Goal: Use online tool/utility: Use online tool/utility

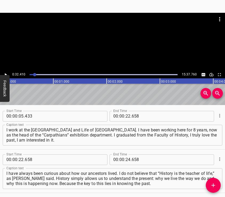
scroll to position [20, 0]
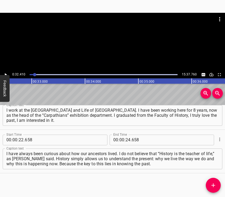
click at [110, 56] on div at bounding box center [112, 42] width 225 height 58
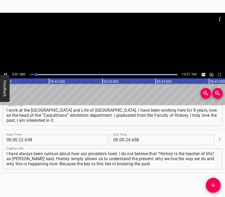
click at [116, 46] on div at bounding box center [112, 42] width 225 height 58
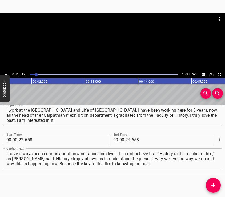
click at [127, 139] on input "number" at bounding box center [128, 140] width 5 height 11
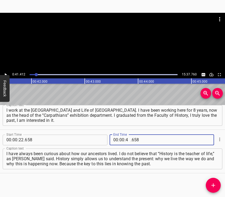
type input "41"
type input "412"
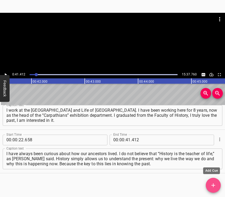
click at [213, 181] on button "Add Cue" at bounding box center [213, 185] width 15 height 15
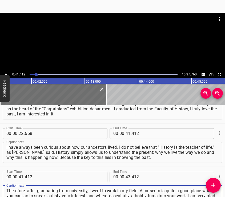
type textarea "Therefore, after graduating from university, I went to work in my field. A muse…"
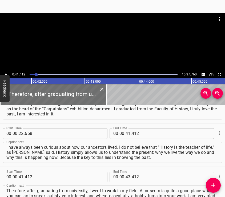
click at [122, 37] on div at bounding box center [112, 26] width 225 height 27
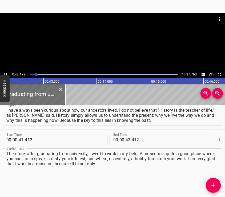
scroll to position [0, 2254]
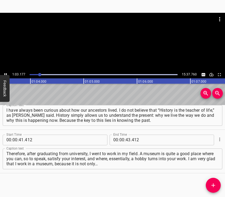
click at [121, 46] on div at bounding box center [112, 42] width 225 height 58
click at [120, 139] on input "number" at bounding box center [122, 140] width 5 height 11
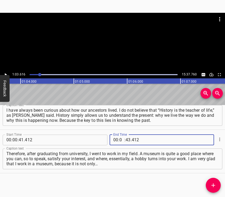
type input "01"
type input "03"
type input "616"
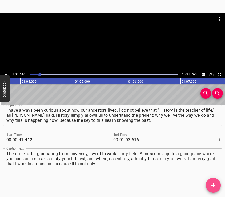
click at [215, 184] on icon "Add Cue" at bounding box center [213, 185] width 6 height 6
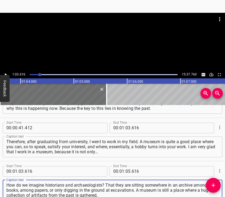
type textarea "How do we imagine historians and archaeologists? That they are sitting somewher…"
click at [103, 44] on div at bounding box center [112, 42] width 225 height 58
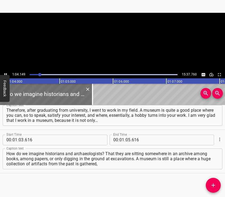
scroll to position [0, 3426]
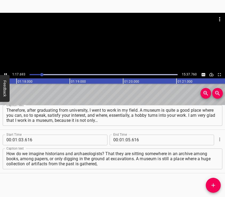
click at [121, 46] on div at bounding box center [112, 42] width 225 height 58
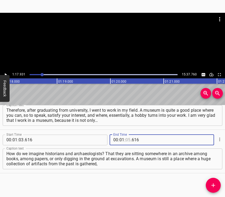
click at [126, 141] on input "number" at bounding box center [128, 140] width 5 height 11
type input "17"
type input "931"
click at [212, 183] on icon "Add Cue" at bounding box center [213, 185] width 6 height 6
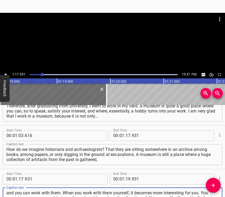
type textarea "and you can work with them. When you work with them yourself, it becomes more i…"
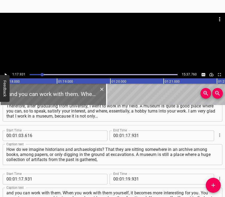
click at [114, 46] on div at bounding box center [112, 42] width 225 height 58
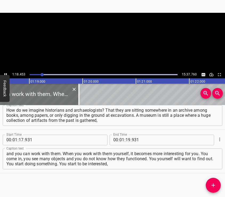
scroll to position [0, 4205]
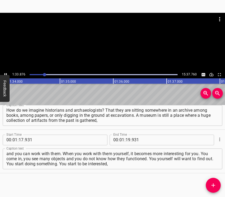
click at [118, 41] on div at bounding box center [112, 42] width 225 height 58
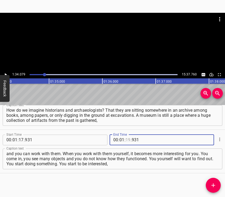
click at [126, 140] on input "number" at bounding box center [128, 140] width 5 height 11
type input "34"
type input "079"
click at [210, 184] on icon "Add Cue" at bounding box center [213, 185] width 6 height 6
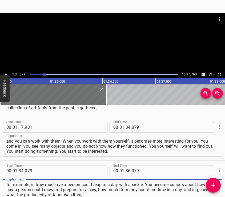
type textarea "for example, in how much rye a person could reap in a day with a sickle. You be…"
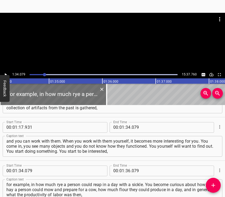
click at [119, 42] on div at bounding box center [112, 42] width 225 height 58
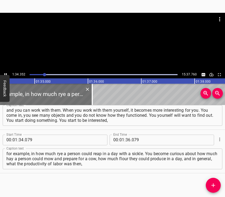
scroll to position [0, 5055]
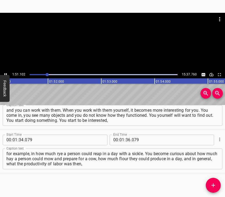
click at [123, 43] on div at bounding box center [112, 42] width 225 height 58
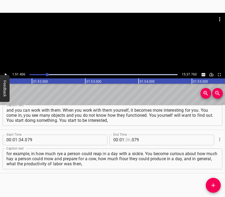
click at [126, 140] on input "number" at bounding box center [128, 140] width 5 height 11
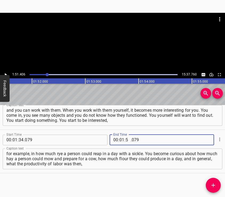
type input "51"
type input "406"
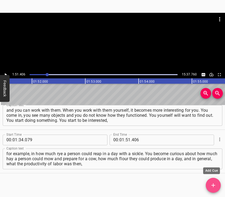
click at [215, 181] on button "Add Cue" at bounding box center [213, 185] width 15 height 15
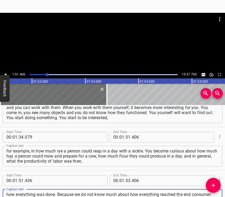
type textarea "how everything was done. Because we do not know much about how everything reach…"
click at [121, 45] on div at bounding box center [112, 42] width 225 height 58
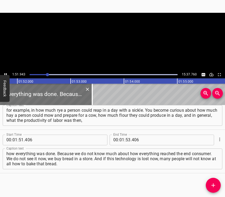
scroll to position [0, 5980]
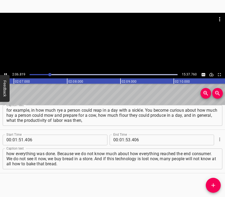
click at [130, 46] on div at bounding box center [112, 42] width 225 height 58
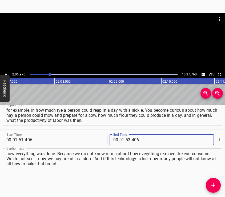
click at [120, 138] on input "number" at bounding box center [122, 140] width 5 height 11
type input "02"
type input "06"
type input "976"
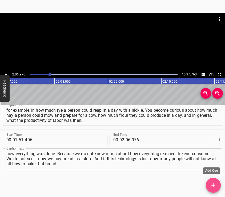
click at [214, 182] on icon "Add Cue" at bounding box center [213, 185] width 6 height 6
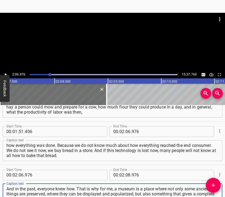
type textarea "And in the past, everyone knew how. That is why for me, a museum is a place whe…"
click at [110, 41] on div at bounding box center [112, 42] width 225 height 58
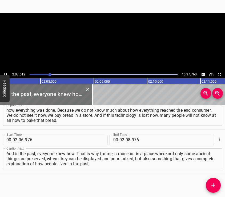
scroll to position [0, 6812]
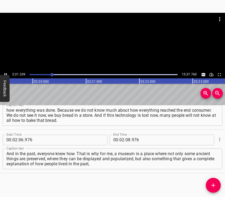
click at [137, 45] on div at bounding box center [112, 42] width 225 height 58
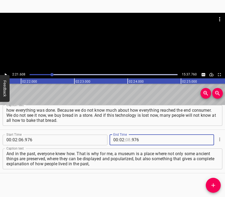
click at [126, 143] on input "number" at bounding box center [128, 140] width 5 height 11
type input "21"
type input "608"
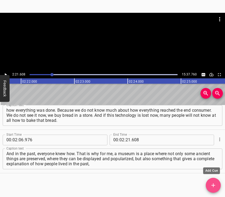
click at [217, 185] on icon "Add Cue" at bounding box center [213, 185] width 6 height 6
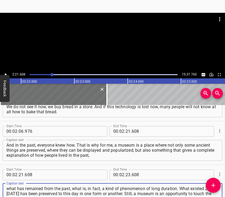
type textarea "what has remained from the past, what is, in fact, a kind of phenomenon of long…"
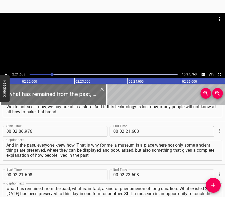
click at [106, 36] on div at bounding box center [112, 26] width 225 height 27
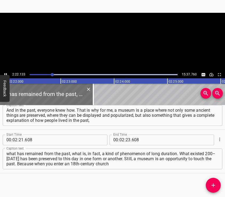
scroll to position [0, 7593]
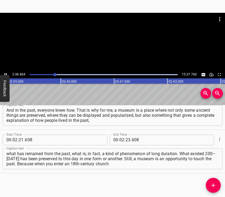
click at [114, 45] on div at bounding box center [112, 42] width 225 height 58
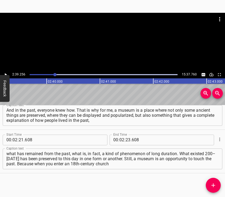
scroll to position [0, 8508]
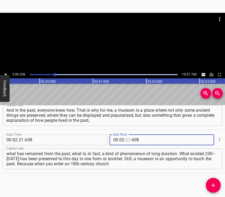
click at [126, 141] on input "number" at bounding box center [128, 140] width 5 height 11
type input "39"
type input "256"
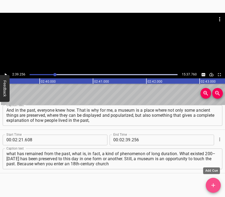
click at [214, 184] on icon "Add Cue" at bounding box center [213, 185] width 6 height 6
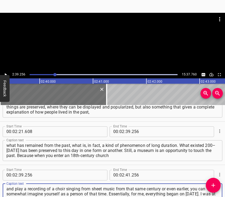
type textarea "and play a recording of a choir singing from sheet music from that same century…"
click at [121, 40] on div at bounding box center [112, 42] width 225 height 58
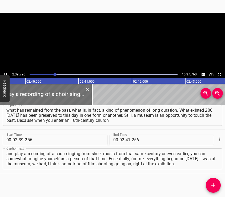
scroll to position [0, 8537]
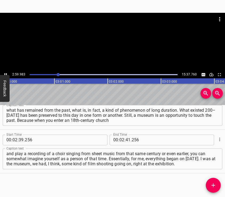
click at [111, 49] on div at bounding box center [112, 42] width 225 height 58
click at [120, 141] on input "number" at bounding box center [122, 140] width 5 height 11
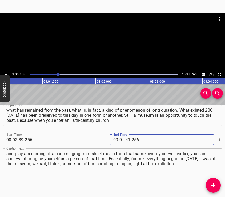
type input "03"
type input "00"
type input "208"
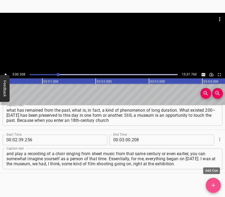
click at [213, 182] on button "Add Cue" at bounding box center [213, 185] width 15 height 15
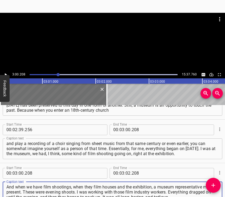
type textarea "And when we have film shootings, when they film houses and the exhibition, a mu…"
click at [99, 39] on div at bounding box center [112, 26] width 225 height 27
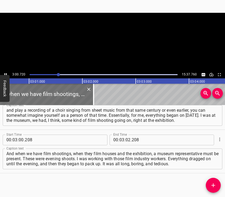
scroll to position [0, 9655]
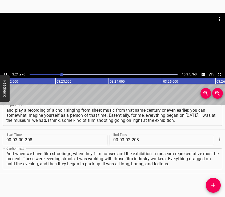
click at [119, 44] on div at bounding box center [112, 42] width 225 height 58
click at [126, 138] on input "number" at bounding box center [128, 140] width 5 height 11
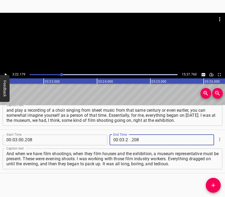
type input "22"
type input "179"
click at [215, 182] on button "Add Cue" at bounding box center [213, 185] width 15 height 15
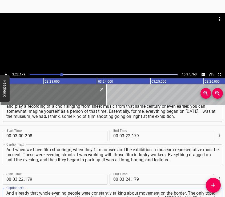
type textarea "And already that whole evening people were constantly talking about movement on…"
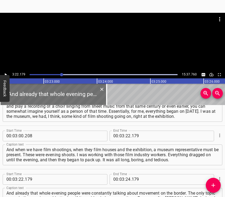
click at [121, 52] on div at bounding box center [112, 42] width 225 height 58
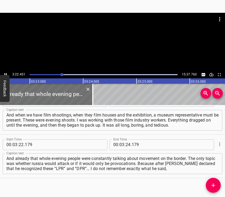
scroll to position [0, 10816]
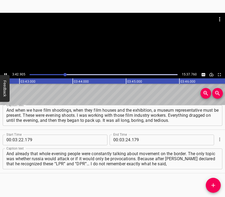
click at [117, 52] on div at bounding box center [112, 42] width 225 height 58
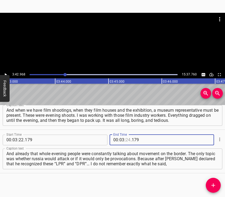
click at [126, 139] on input "number" at bounding box center [128, 140] width 5 height 11
type input "42"
type input "968"
click at [213, 181] on button "Add Cue" at bounding box center [213, 185] width 15 height 15
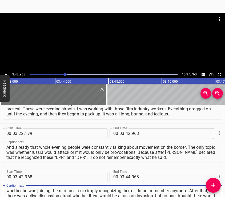
type textarea "whether he was joining them to russia or simply recognizing them. I do not reme…"
click at [108, 43] on div at bounding box center [112, 42] width 225 height 58
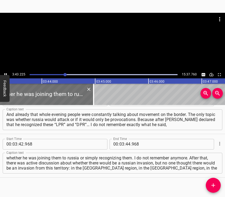
scroll to position [0, 11926]
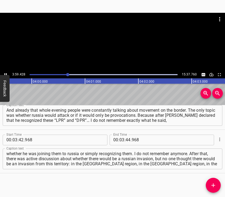
click at [118, 43] on div at bounding box center [112, 42] width 225 height 58
click at [126, 139] on input "number" at bounding box center [128, 140] width 5 height 11
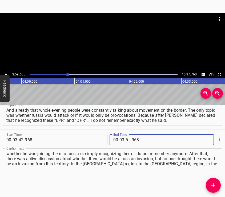
type input "59"
type input "605"
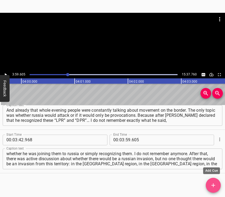
click at [213, 182] on button "Add Cue" at bounding box center [213, 185] width 15 height 15
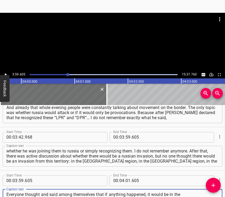
type textarea "Everyone thought and said among themselves that if anything happened, it would …"
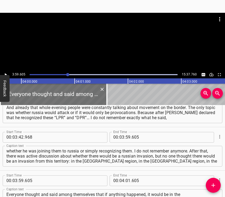
click at [117, 44] on div at bounding box center [112, 42] width 225 height 58
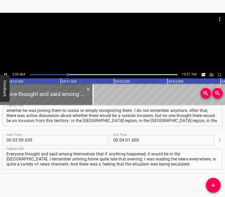
scroll to position [542, 0]
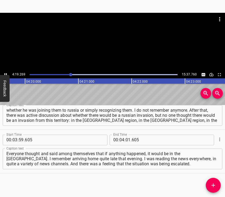
click at [121, 36] on div at bounding box center [112, 26] width 225 height 27
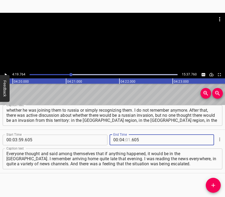
click at [126, 139] on input "number" at bounding box center [128, 140] width 5 height 11
type input "19"
type input "764"
click at [211, 181] on button "Add Cue" at bounding box center [213, 185] width 15 height 15
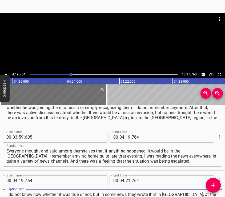
type textarea "I do not know now whether it was true or not, but in some news they wrote that …"
click at [125, 40] on div at bounding box center [112, 42] width 225 height 58
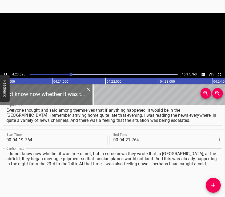
scroll to position [0, 13906]
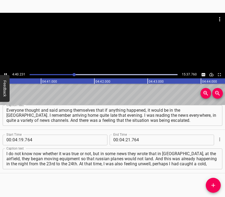
click at [118, 45] on div at bounding box center [112, 42] width 225 height 58
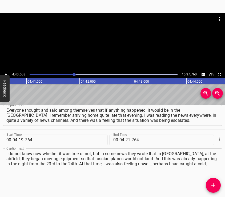
drag, startPoint x: 126, startPoint y: 139, endPoint x: 125, endPoint y: 132, distance: 6.5
click at [126, 137] on input "number" at bounding box center [128, 140] width 5 height 11
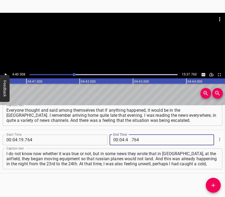
type input "40"
type input "508"
click at [215, 181] on button "Add Cue" at bounding box center [213, 185] width 15 height 15
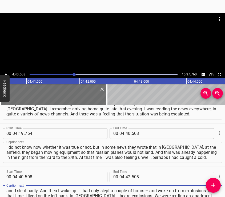
type textarea "and I slept badly. And then I woke up… I had only slept a couple of hours – and…"
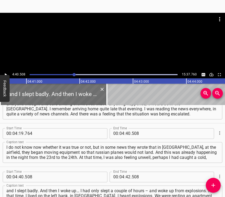
click at [98, 39] on div at bounding box center [112, 26] width 225 height 27
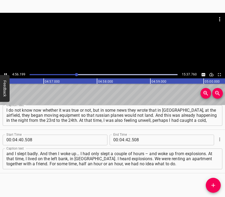
scroll to position [0, 15824]
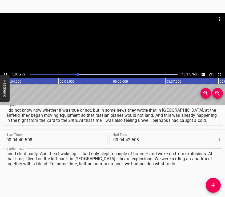
click at [116, 45] on div at bounding box center [112, 42] width 225 height 58
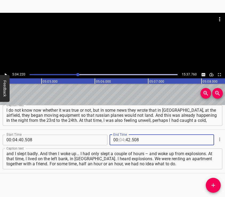
click at [120, 139] on input "number" at bounding box center [122, 140] width 5 height 11
type input "05"
type input "04"
type input "220"
click at [211, 182] on button "Add Cue" at bounding box center [213, 185] width 15 height 15
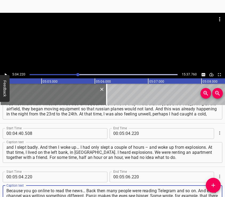
type textarea "Because you go online to read the news… Back then many people were reading Tele…"
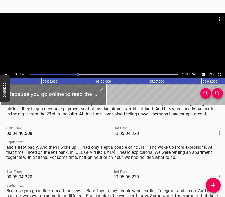
click at [125, 41] on div at bounding box center [112, 42] width 225 height 58
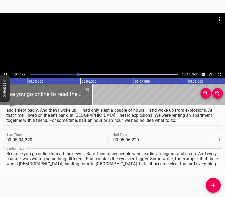
scroll to position [0, 16282]
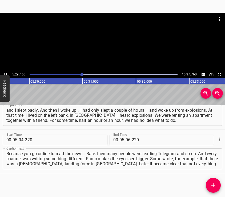
click at [116, 51] on div at bounding box center [112, 42] width 225 height 58
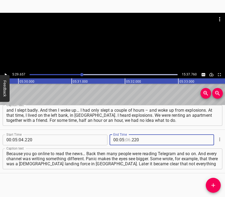
click at [126, 140] on input "number" at bounding box center [128, 140] width 5 height 11
type input "29"
type input "657"
click at [209, 182] on span "Add Cue" at bounding box center [213, 185] width 15 height 6
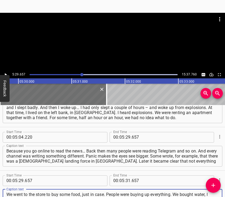
scroll to position [5, 0]
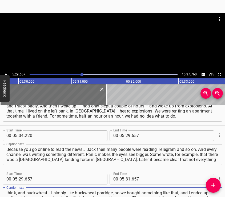
type textarea "We went to the store to buy some food, just in case. People were buying up ever…"
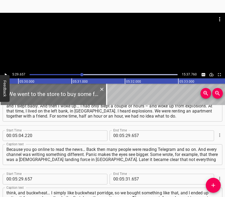
click at [102, 54] on div at bounding box center [112, 42] width 225 height 58
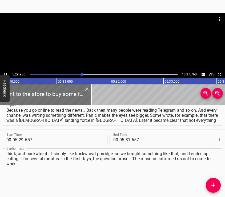
scroll to position [0, 17641]
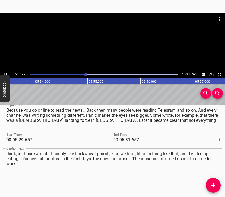
click at [119, 41] on div at bounding box center [112, 42] width 225 height 58
click at [126, 141] on input "number" at bounding box center [128, 140] width 5 height 11
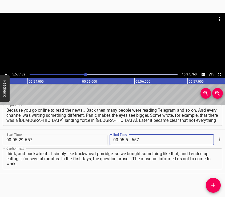
type input "53"
type input "482"
click at [213, 179] on button "Add Cue" at bounding box center [213, 185] width 15 height 15
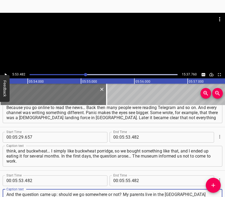
type textarea "And the question came up: should we go somewhere or not? My parents live in the…"
click at [118, 51] on div at bounding box center [112, 42] width 225 height 58
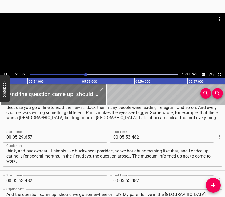
scroll to position [0, 18899]
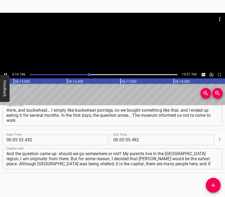
click at [118, 48] on div at bounding box center [112, 42] width 225 height 58
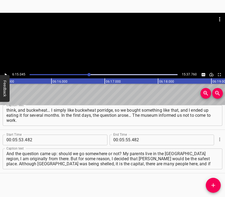
scroll to position [0, 20036]
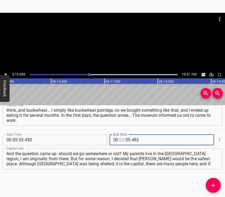
click at [122, 139] on input "number" at bounding box center [122, 140] width 5 height 11
type input "06"
type input "15"
type input "045"
click at [215, 182] on button "Add Cue" at bounding box center [213, 185] width 15 height 15
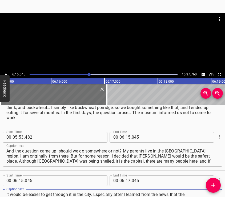
type textarea "it would be easier to get through it in the city. Especially after I learned fr…"
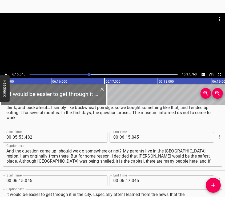
click at [107, 43] on div at bounding box center [112, 42] width 225 height 58
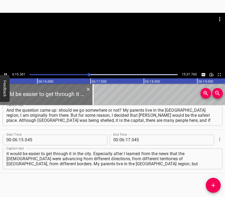
scroll to position [0, 20064]
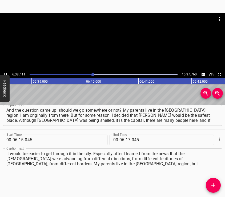
click at [120, 48] on div at bounding box center [112, 42] width 225 height 58
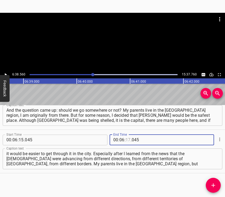
click at [126, 139] on input "number" at bounding box center [128, 140] width 5 height 11
type input "38"
type input "560"
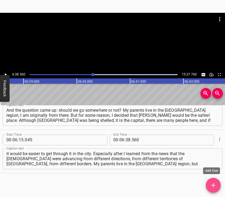
click at [211, 184] on icon "Add Cue" at bounding box center [213, 185] width 6 height 6
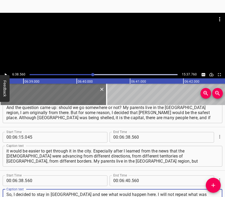
type textarea "So, I decided to stay in [GEOGRAPHIC_DATA] and see what would happen here. I wi…"
click at [107, 41] on div at bounding box center [112, 42] width 225 height 58
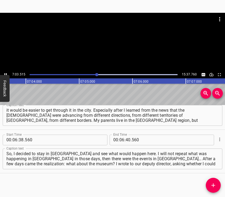
scroll to position [0, 22640]
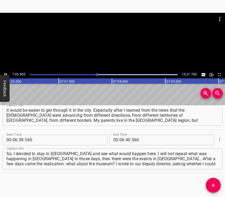
click at [112, 45] on div at bounding box center [112, 42] width 225 height 58
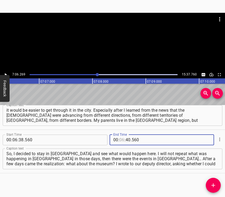
click at [120, 141] on input "number" at bounding box center [122, 140] width 5 height 11
type input "07"
type input "06"
type input "269"
click at [210, 181] on button "Add Cue" at bounding box center [213, 185] width 15 height 15
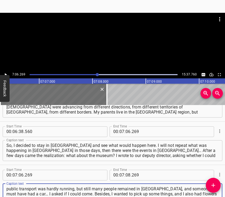
type textarea "public transport was hardly running, but still many people remained in [GEOGRAP…"
click at [115, 33] on div at bounding box center [112, 26] width 225 height 27
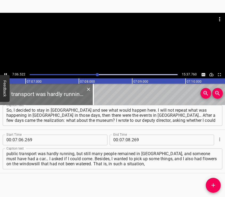
scroll to position [0, 22801]
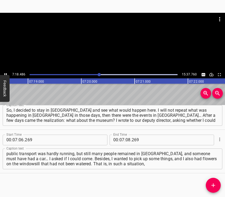
click at [130, 42] on div at bounding box center [112, 42] width 225 height 58
click at [114, 45] on div at bounding box center [112, 42] width 225 height 58
click at [119, 43] on div at bounding box center [112, 42] width 225 height 58
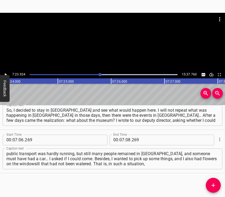
scroll to position [0, 23716]
click at [126, 141] on input "number" at bounding box center [128, 140] width 5 height 11
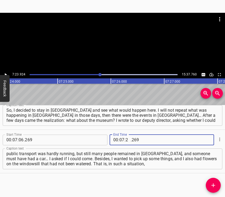
type input "23"
type input "924"
click at [214, 182] on button "Add Cue" at bounding box center [213, 185] width 15 height 15
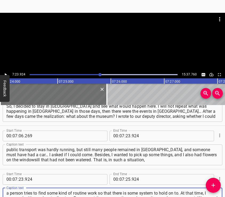
type textarea "a person tries to find some kind of routine work so that there is some system t…"
click at [128, 49] on div at bounding box center [112, 42] width 225 height 58
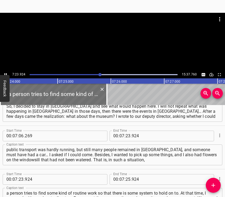
scroll to position [0, 23730]
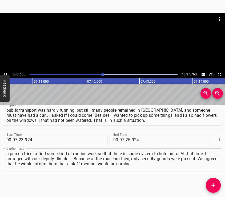
click at [116, 48] on div at bounding box center [112, 42] width 225 height 58
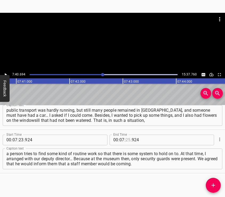
click at [127, 139] on input "number" at bounding box center [128, 140] width 5 height 11
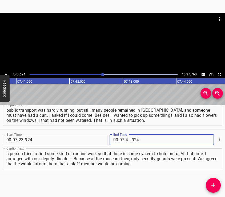
type input "40"
type input "694"
click at [209, 184] on span "Add Cue" at bounding box center [213, 185] width 15 height 6
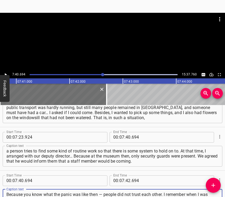
type textarea "Because you know what the panic was like then — people did not trust each other…"
click at [119, 50] on div at bounding box center [112, 42] width 225 height 58
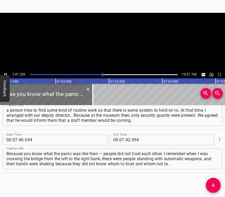
scroll to position [0, 24640]
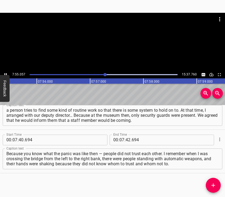
click at [112, 49] on div at bounding box center [112, 42] width 225 height 58
click at [127, 141] on input "number" at bounding box center [128, 140] width 5 height 11
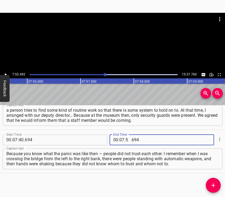
type input "55"
type input "2"
type input "694"
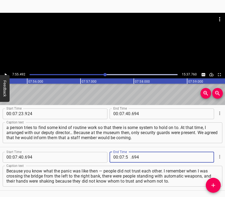
scroll to position [951, 0]
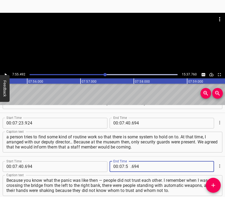
type input "05"
click at [135, 168] on input "number" at bounding box center [156, 167] width 49 height 11
type input "694"
click at [126, 166] on input "number" at bounding box center [128, 167] width 5 height 11
type input "55"
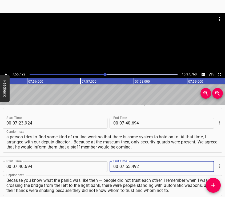
type input "492"
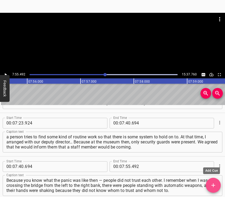
click at [217, 181] on button "Add Cue" at bounding box center [213, 185] width 15 height 15
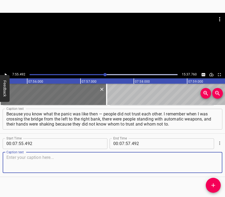
scroll to position [1021, 0]
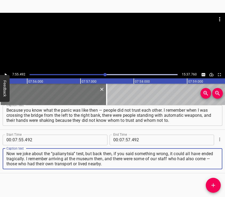
type textarea "Now we joke about the “palianytsia” test, but back then, if you said something …"
click at [134, 42] on div at bounding box center [112, 42] width 225 height 58
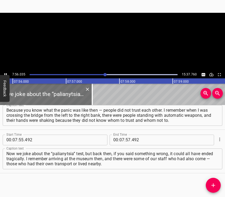
scroll to position [0, 25431]
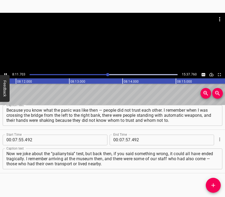
click at [131, 46] on div at bounding box center [112, 42] width 225 height 58
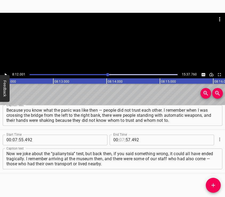
click at [120, 142] on input "number" at bounding box center [122, 140] width 5 height 11
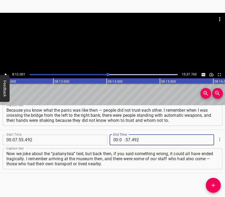
type input "08"
type input "12"
type input "001"
click at [215, 180] on button "Add Cue" at bounding box center [213, 185] width 15 height 15
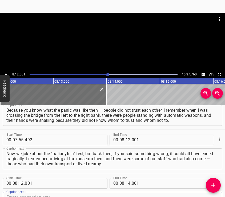
scroll to position [1024, 0]
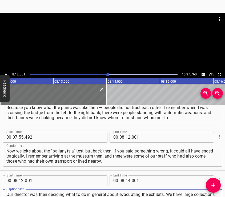
type textarea "Our director was then deciding what to do in general about evacuating the exhib…"
click at [98, 21] on div at bounding box center [112, 19] width 225 height 13
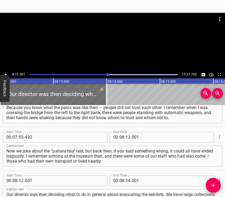
click at [113, 44] on div at bounding box center [112, 42] width 225 height 58
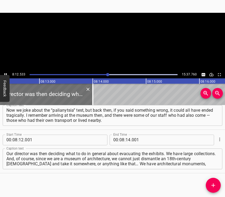
scroll to position [0, 26312]
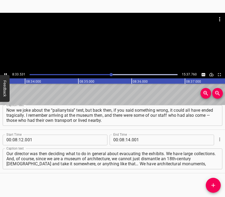
click at [118, 45] on div at bounding box center [112, 42] width 225 height 58
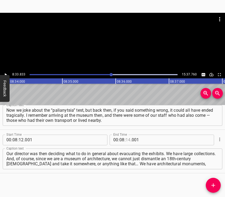
click at [126, 139] on input "number" at bounding box center [128, 140] width 5 height 11
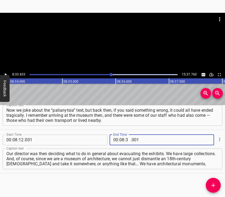
type input "33"
type input "833"
click at [208, 182] on button "Add Cue" at bounding box center [213, 185] width 15 height 15
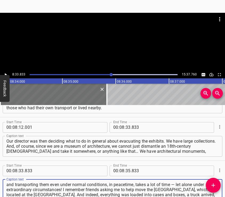
type textarea "and transporting them even under normal conditions, in peacetime, takes a lot o…"
click at [119, 32] on div at bounding box center [112, 26] width 225 height 27
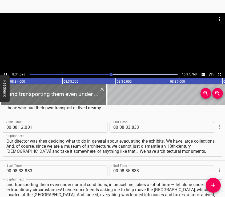
scroll to position [0, 27466]
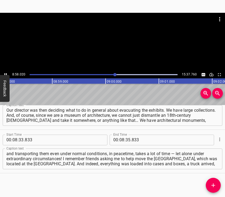
click at [121, 49] on div at bounding box center [112, 42] width 225 height 58
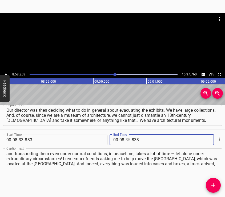
click at [126, 141] on input "number" at bounding box center [128, 140] width 5 height 11
type input "58"
type input "253"
click at [213, 180] on button "Add Cue" at bounding box center [213, 185] width 15 height 15
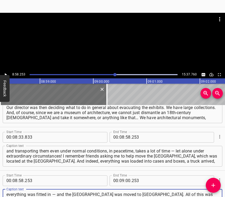
type textarea "everything was fitted in — and the [GEOGRAPHIC_DATA] was moved to [GEOGRAPHIC_D…"
click at [114, 40] on div at bounding box center [112, 42] width 225 height 58
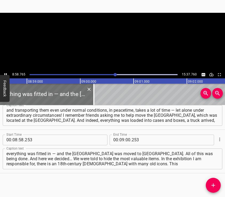
scroll to position [1152, 0]
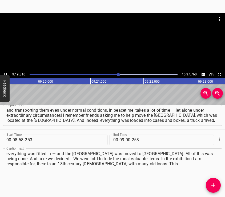
click at [119, 43] on div at bounding box center [112, 42] width 225 height 58
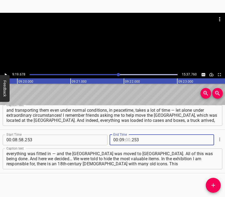
click at [127, 138] on input "number" at bounding box center [128, 140] width 5 height 11
type input "19"
type input "678"
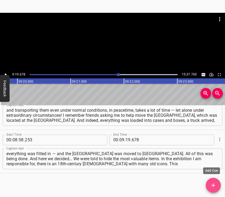
click at [220, 184] on span "Add Cue" at bounding box center [213, 185] width 15 height 6
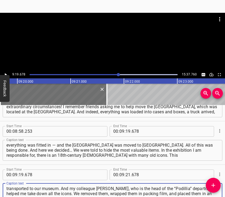
type textarea "transported to our museum. And my colleague [PERSON_NAME], who is the head of t…"
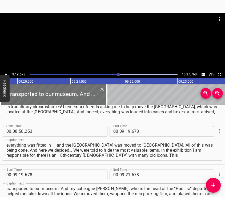
click at [106, 31] on div at bounding box center [112, 26] width 225 height 27
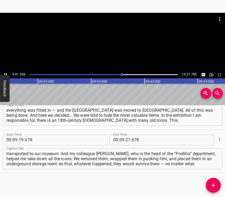
scroll to position [0, 31070]
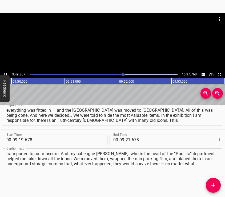
click at [118, 46] on div at bounding box center [112, 42] width 225 height 58
click at [126, 139] on input "number" at bounding box center [128, 140] width 5 height 11
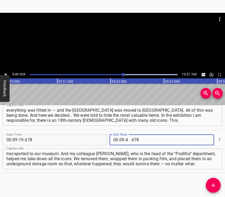
type input "49"
type input "929"
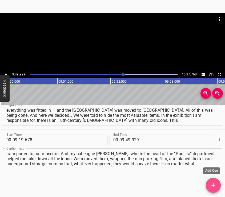
click at [213, 182] on button "Add Cue" at bounding box center [213, 185] width 15 height 15
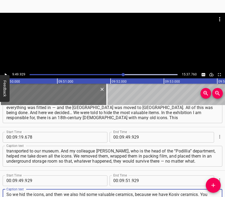
type textarea "So we hid the icons, and then we also hid some valuable ceramics, because we ha…"
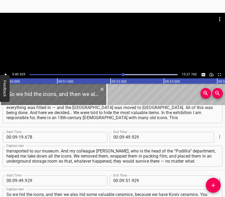
click at [109, 44] on div at bounding box center [112, 42] width 225 height 58
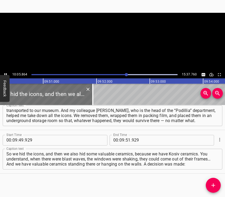
scroll to position [1239, 0]
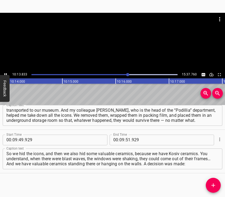
click at [126, 47] on div at bounding box center [112, 42] width 225 height 58
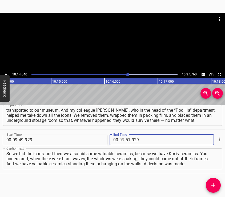
click at [122, 140] on input "number" at bounding box center [122, 140] width 5 height 11
type input "10"
type input "14"
type input "040"
click at [213, 184] on icon "Add Cue" at bounding box center [213, 185] width 6 height 6
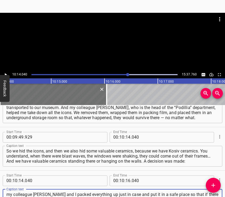
scroll to position [5, 0]
type textarea "my colleague [PERSON_NAME] and I packed everything up just in case and put it i…"
click at [122, 42] on div at bounding box center [112, 42] width 225 height 58
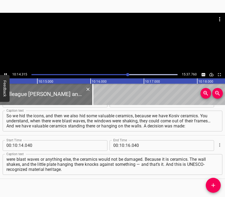
scroll to position [0, 32820]
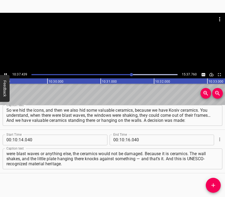
click at [120, 47] on div at bounding box center [112, 42] width 225 height 58
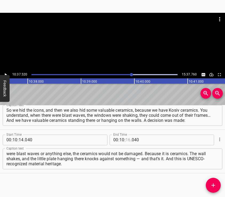
click at [127, 140] on input "number" at bounding box center [128, 140] width 5 height 11
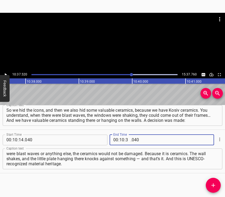
type input "37"
type input "520"
click at [214, 182] on icon "Add Cue" at bounding box center [213, 185] width 6 height 6
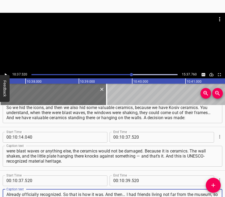
type textarea "Already officially recognized. So that is how it was. And then… I had friends l…"
click at [121, 34] on div at bounding box center [112, 26] width 225 height 27
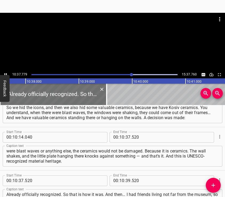
scroll to position [0, 34073]
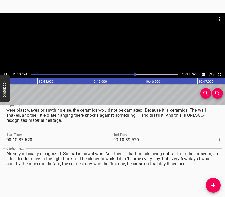
click at [126, 46] on div at bounding box center [112, 42] width 225 height 58
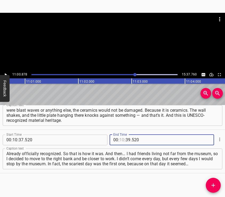
click at [120, 140] on input "number" at bounding box center [122, 140] width 5 height 11
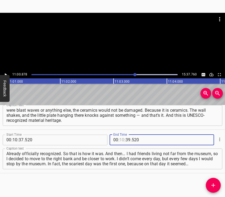
scroll to position [0, 35307]
type input "11"
type input "00"
type input "878"
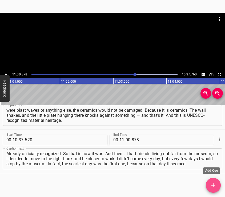
click at [216, 183] on icon "Add Cue" at bounding box center [213, 185] width 6 height 6
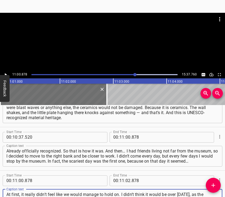
type textarea "At first, it really didn’t feel like we would manage to hold on. I didn’t think…"
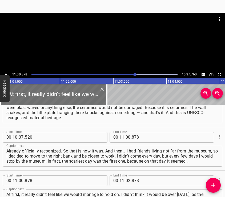
click at [133, 40] on div at bounding box center [112, 42] width 225 height 58
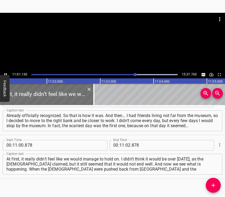
scroll to position [0, 35321]
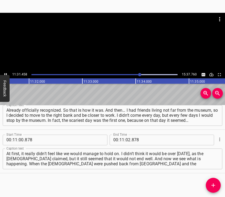
click at [115, 48] on div at bounding box center [112, 42] width 225 height 58
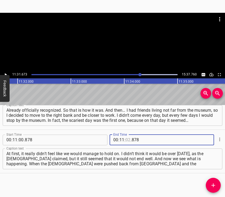
click at [126, 141] on input "number" at bounding box center [128, 140] width 5 height 11
type input "31"
type input "673"
click at [213, 183] on icon "Add Cue" at bounding box center [213, 185] width 6 height 6
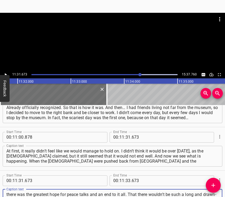
type textarea "there was the greatest hope for peace talks and an end to it all. That there wo…"
click at [116, 37] on div at bounding box center [112, 26] width 225 height 27
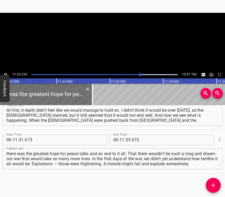
scroll to position [0, 36980]
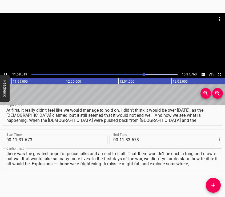
click at [117, 49] on div at bounding box center [112, 42] width 225 height 58
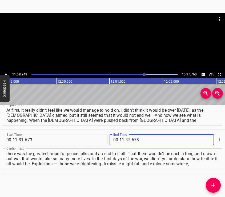
click at [126, 138] on input "number" at bounding box center [128, 140] width 5 height 11
type input "58"
type input "949"
click at [212, 182] on icon "Add Cue" at bounding box center [213, 185] width 6 height 6
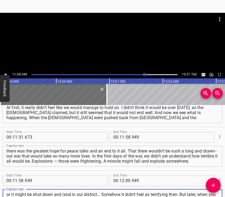
type textarea "or it might be shot down and land in our district… Somehow it didn’t feel as te…"
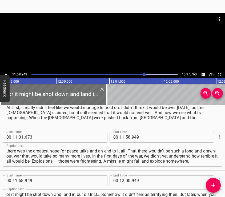
click at [118, 40] on div at bounding box center [112, 42] width 225 height 58
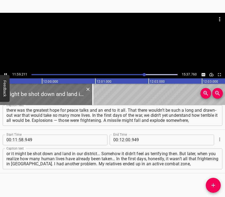
scroll to position [0, 38438]
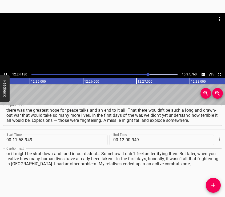
click at [118, 47] on div at bounding box center [112, 42] width 225 height 58
click at [126, 139] on input "number" at bounding box center [128, 140] width 5 height 11
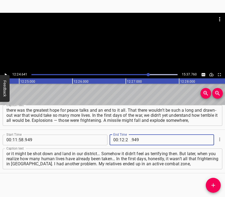
type input "24"
type input "641"
click at [213, 182] on icon "Add Cue" at bounding box center [213, 185] width 6 height 6
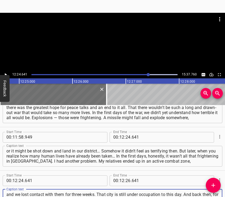
type textarea "and we lost contact with them for three weeks. That city is still under occupat…"
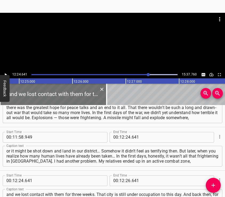
click at [112, 46] on div at bounding box center [112, 42] width 225 height 58
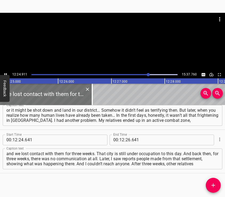
scroll to position [0, 39811]
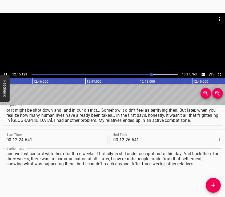
click at [130, 44] on div at bounding box center [112, 42] width 225 height 58
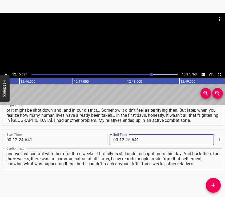
click at [126, 138] on input "number" at bounding box center [128, 140] width 5 height 11
type input "45"
type input "637"
click at [213, 182] on icon "Add Cue" at bounding box center [213, 185] width 6 height 6
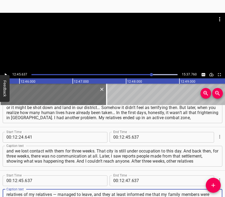
scroll to position [5, 0]
type textarea "relatives of my relatives — managed to leave, and they at least informed me tha…"
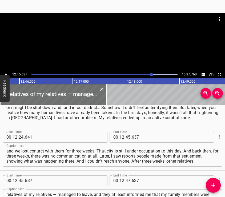
click at [99, 41] on div at bounding box center [112, 42] width 225 height 58
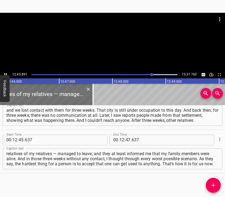
scroll to position [0, 40932]
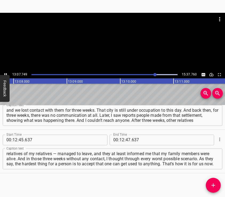
click at [127, 49] on div at bounding box center [112, 42] width 225 height 58
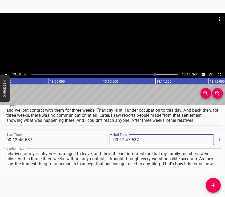
click at [121, 141] on input "number" at bounding box center [122, 140] width 5 height 11
type input "13"
type input "08"
type input "086"
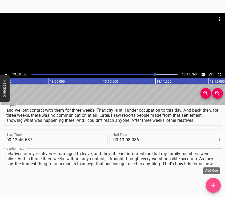
click at [210, 185] on span "Add Cue" at bounding box center [213, 185] width 15 height 6
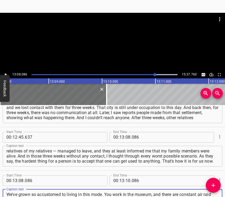
type textarea "We’ve grown so accustomed to living in this mode. You work in the museum, and t…"
click at [111, 41] on div at bounding box center [112, 42] width 225 height 58
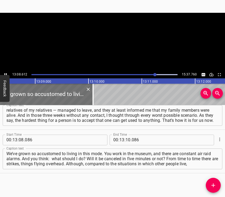
scroll to position [0, 42131]
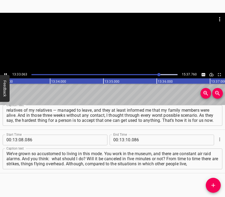
click at [112, 49] on div at bounding box center [112, 42] width 225 height 58
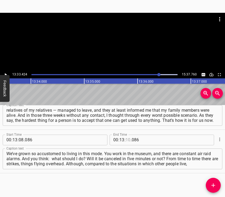
click at [127, 141] on input "number" at bounding box center [128, 140] width 5 height 11
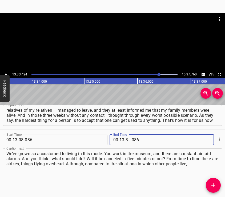
type input "33"
type input "424"
click at [213, 181] on button "Add Cue" at bounding box center [213, 185] width 15 height 15
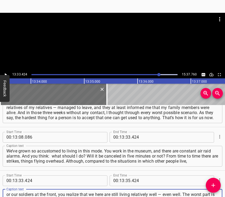
type textarea "or our soldiers at the front, you realize that we here are still living relativ…"
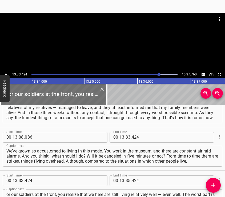
click at [100, 37] on div at bounding box center [112, 26] width 225 height 27
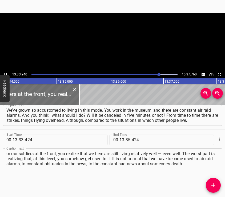
scroll to position [0, 43499]
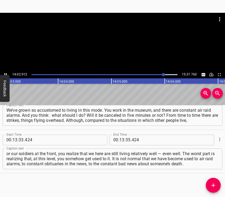
click at [122, 51] on div at bounding box center [112, 42] width 225 height 58
click at [120, 142] on input "number" at bounding box center [122, 140] width 5 height 11
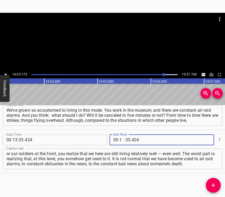
type input "14"
type input "03"
type input "173"
click at [217, 178] on div "Start Time 00 : 00 : 05 . 433 Start Time End Time 00 : 00 : 22 . 658 End Time C…" at bounding box center [112, 151] width 225 height 92
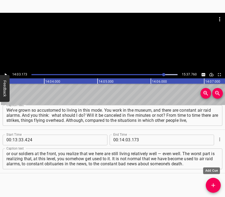
click at [213, 181] on button "Add Cue" at bounding box center [213, 185] width 15 height 15
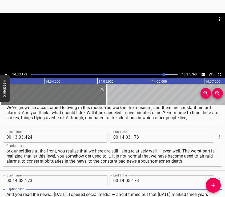
type textarea "And you read the news… [DATE], I opened social media — and it turned out that […"
click at [107, 42] on div at bounding box center [112, 42] width 225 height 58
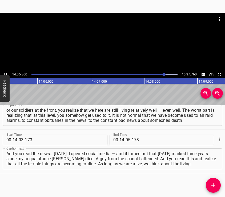
scroll to position [0, 45160]
click at [117, 53] on div at bounding box center [112, 42] width 225 height 58
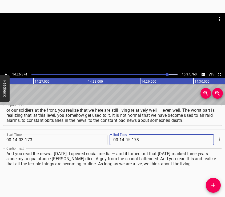
click at [126, 140] on input "number" at bounding box center [128, 140] width 5 height 11
type input "26"
type input "374"
drag, startPoint x: 211, startPoint y: 185, endPoint x: 209, endPoint y: 180, distance: 5.2
click at [212, 185] on icon "Add Cue" at bounding box center [213, 185] width 6 height 6
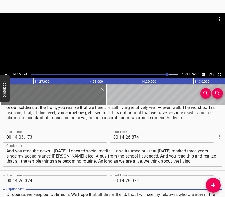
type textarea "Of course, we keep our optimism. We hope that all this will end, that I will se…"
click at [99, 47] on div at bounding box center [112, 42] width 225 height 58
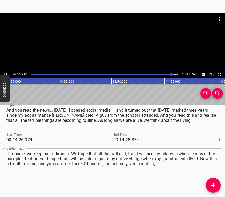
scroll to position [0, 47664]
click at [115, 54] on div at bounding box center [112, 42] width 225 height 58
click at [126, 141] on input "number" at bounding box center [128, 140] width 5 height 11
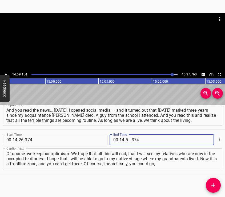
type input "59"
type input "154"
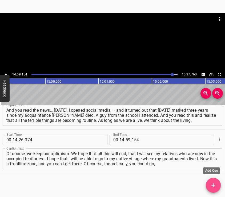
click at [213, 183] on icon "Add Cue" at bounding box center [213, 185] width 6 height 6
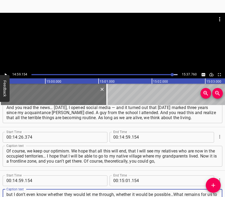
type textarea "but I don’t even know whether they would let me through, whether it would be po…"
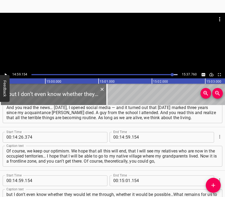
click at [97, 30] on div at bounding box center [112, 26] width 225 height 27
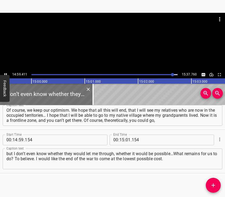
scroll to position [0, 48065]
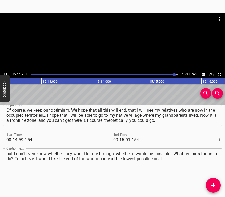
click at [119, 47] on div at bounding box center [112, 42] width 225 height 58
click at [126, 139] on input "number" at bounding box center [128, 140] width 5 height 11
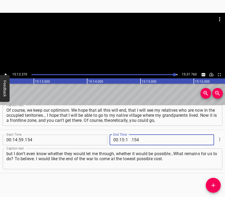
type input "12"
type input "370"
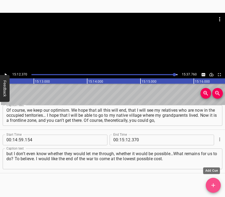
click at [216, 183] on icon "Add Cue" at bounding box center [213, 185] width 6 height 6
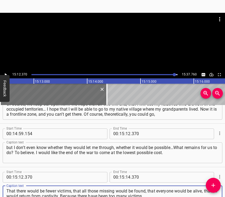
type textarea "That there would be fewer victims, that all those missing would be found, that …"
click at [115, 47] on div at bounding box center [112, 42] width 225 height 58
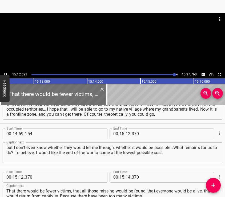
scroll to position [1805, 0]
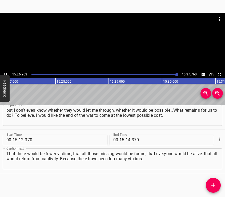
click at [107, 52] on div at bounding box center [112, 42] width 225 height 58
click at [126, 141] on input "number" at bounding box center [128, 140] width 5 height 11
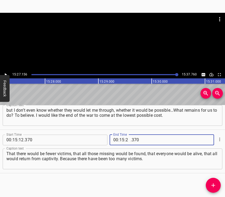
type input "27"
type input "750"
click at [173, 166] on textarea "That there would be fewer victims, that all those missing would be found, that …" at bounding box center [112, 158] width 213 height 15
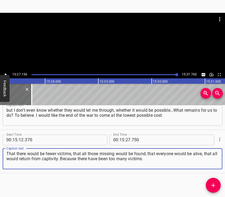
click at [112, 33] on div at bounding box center [112, 26] width 225 height 27
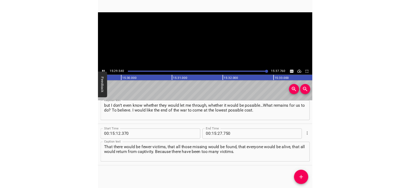
scroll to position [1722, 0]
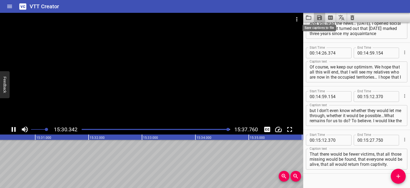
click at [225, 17] on icon "Save captions to file" at bounding box center [319, 17] width 5 height 5
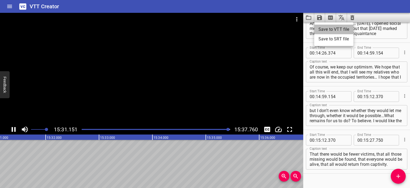
click at [225, 27] on li "Save to VTT file" at bounding box center [333, 30] width 39 height 10
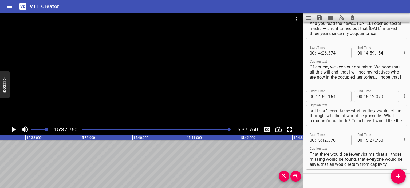
scroll to position [0, 50100]
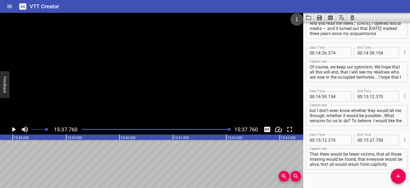
click at [225, 18] on icon "Video Options" at bounding box center [297, 19] width 6 height 6
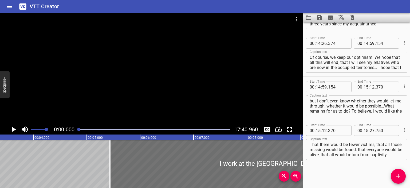
click at [131, 66] on div at bounding box center [151, 68] width 303 height 111
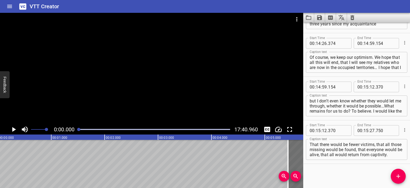
scroll to position [0, 0]
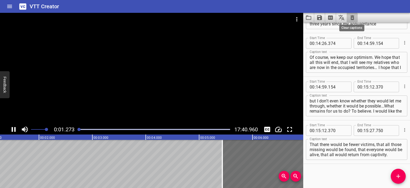
click at [225, 16] on icon "Clear captions" at bounding box center [352, 17] width 6 height 6
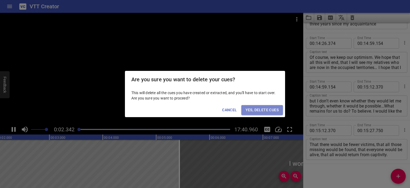
click at [225, 109] on span "Yes, Delete Cues" at bounding box center [262, 110] width 33 height 7
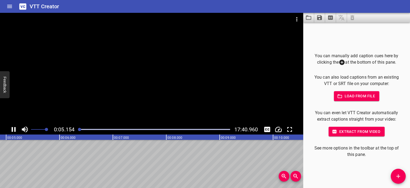
click at [166, 64] on div at bounding box center [151, 68] width 303 height 111
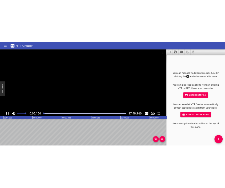
scroll to position [0, 280]
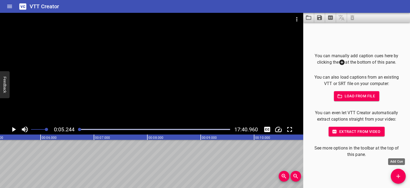
click at [225, 174] on icon "Add Cue" at bounding box center [398, 176] width 6 height 6
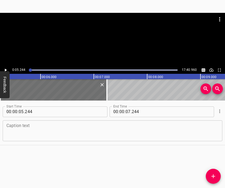
click at [127, 132] on textarea at bounding box center [112, 130] width 213 height 15
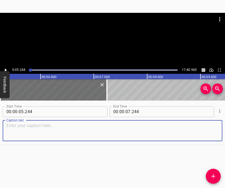
paste textarea "It was terrifying. They were bombing, the house was shaking. We never expected …"
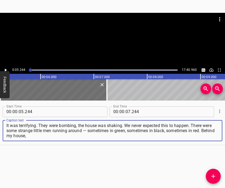
type textarea "It was terrifying. They were bombing, the house was shaking. We never expected …"
click at [107, 37] on div at bounding box center [112, 26] width 225 height 27
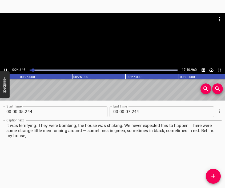
click at [114, 50] on div at bounding box center [112, 39] width 225 height 53
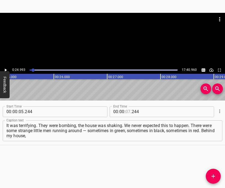
click at [126, 113] on input "number" at bounding box center [128, 111] width 5 height 11
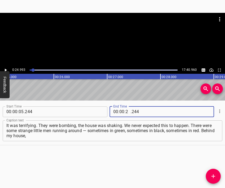
type input "24"
type input "993"
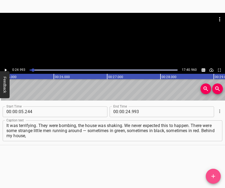
click at [212, 172] on button "Add Cue" at bounding box center [213, 176] width 15 height 15
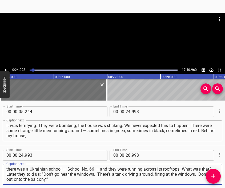
type textarea "there was a Ukrainian school — School No. 66 — and they were running across its…"
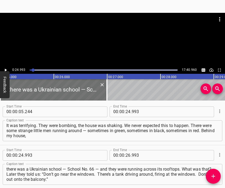
click at [124, 40] on div at bounding box center [112, 39] width 225 height 53
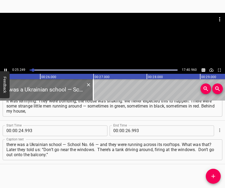
scroll to position [0, 1363]
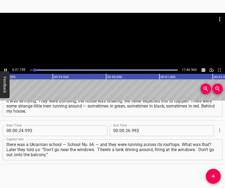
click at [114, 41] on div at bounding box center [112, 39] width 225 height 53
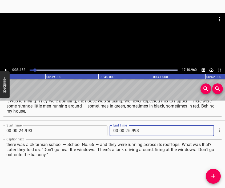
click at [127, 133] on input "number" at bounding box center [128, 130] width 5 height 11
type input "38"
type input "152"
click at [212, 175] on icon "Add Cue" at bounding box center [213, 176] width 6 height 6
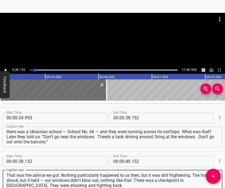
type textarea "That was the advice we got. Nothing particularly happened to us then, but it wa…"
click at [95, 50] on div at bounding box center [112, 39] width 225 height 53
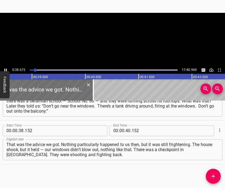
scroll to position [0, 2066]
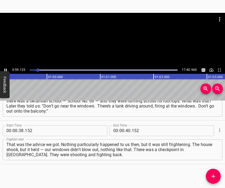
click at [119, 41] on div at bounding box center [112, 39] width 225 height 53
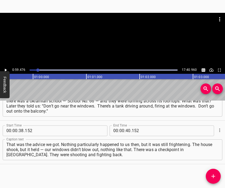
scroll to position [0, 3177]
click at [126, 132] on input "number" at bounding box center [128, 130] width 5 height 11
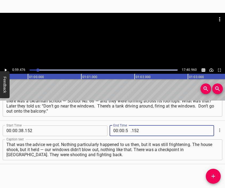
type input "59"
type input "476"
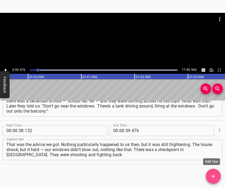
click at [215, 173] on icon "Add Cue" at bounding box center [213, 176] width 6 height 6
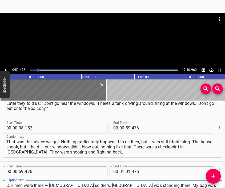
type textarea "Our men were there — [DEMOGRAPHIC_DATA] soldiers, [GEOGRAPHIC_DATA] was standin…"
click at [112, 39] on div at bounding box center [112, 26] width 225 height 27
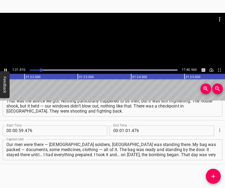
scroll to position [0, 4370]
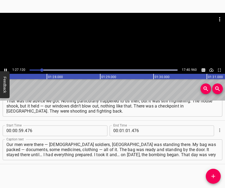
click at [106, 36] on div at bounding box center [112, 26] width 225 height 27
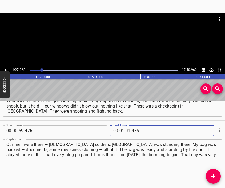
click at [127, 130] on input "number" at bounding box center [128, 130] width 5 height 11
type input "27"
type input "368"
click at [217, 175] on span "Add Cue" at bounding box center [213, 176] width 15 height 6
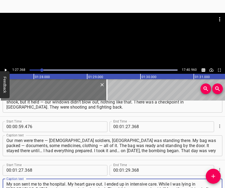
type textarea "My son sent me to the hospital. My heart gave out. I ended up in intensive care…"
click at [102, 42] on div at bounding box center [112, 39] width 225 height 53
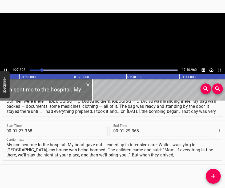
scroll to position [0, 4695]
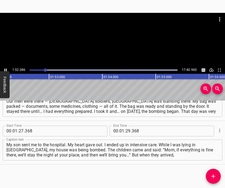
click at [122, 36] on div at bounding box center [112, 26] width 225 height 27
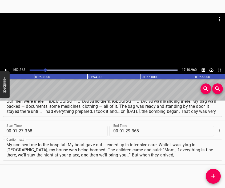
scroll to position [0, 6003]
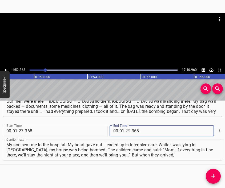
click at [126, 130] on input "number" at bounding box center [128, 131] width 5 height 11
type input "52"
type input "363"
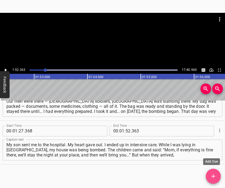
click at [214, 173] on icon "Add Cue" at bounding box center [213, 176] width 6 height 6
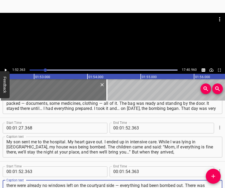
scroll to position [5, 0]
type textarea "there were already no windows left on the courtyard side — everything had been …"
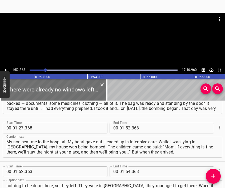
click at [126, 36] on div at bounding box center [112, 26] width 225 height 27
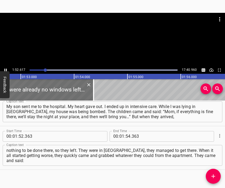
scroll to position [0, 6016]
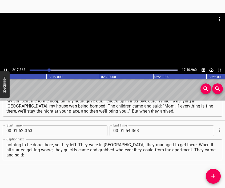
click at [119, 35] on div at bounding box center [112, 26] width 225 height 27
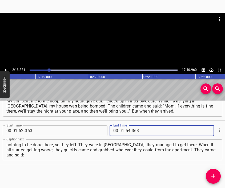
click at [120, 131] on input "number" at bounding box center [122, 130] width 5 height 11
type input "02"
type input "18"
type input "331"
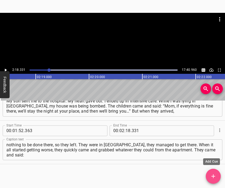
click at [212, 174] on icon "Add Cue" at bounding box center [213, 176] width 6 height 6
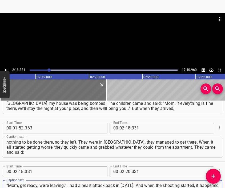
type textarea "“Mom, get ready, we’re leaving.” I had a heart attack back in [DATE]. And when …"
click at [95, 38] on div at bounding box center [112, 26] width 225 height 27
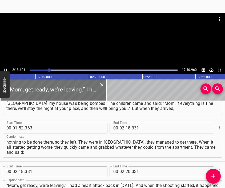
scroll to position [0, 7405]
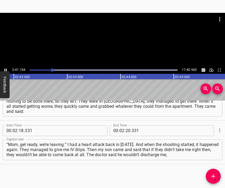
click at [123, 36] on div at bounding box center [112, 26] width 225 height 27
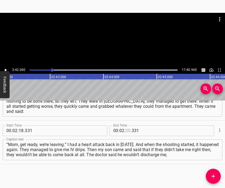
click at [127, 131] on input "number" at bounding box center [128, 130] width 5 height 11
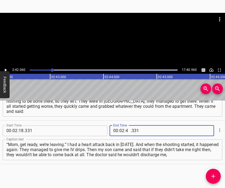
type input "42"
type input "060"
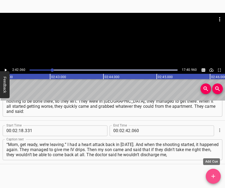
click at [214, 174] on icon "Add Cue" at bounding box center [213, 176] width 6 height 6
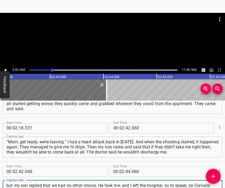
scroll to position [5, 0]
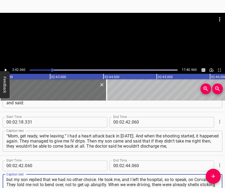
type textarea "but my son replied that we had no other choice. He took me, and I left the hosp…"
click at [113, 39] on div at bounding box center [112, 26] width 225 height 27
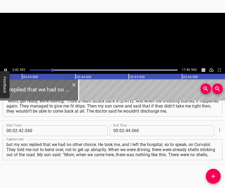
scroll to position [0, 8686]
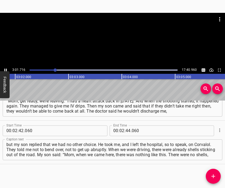
click at [124, 48] on div at bounding box center [112, 39] width 225 height 53
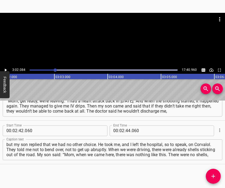
scroll to position [0, 9728]
click at [121, 128] on input "number" at bounding box center [122, 130] width 5 height 11
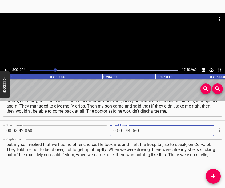
type input "03"
type input "02"
type input "084"
click at [215, 174] on icon "Add Cue" at bounding box center [213, 176] width 6 height 6
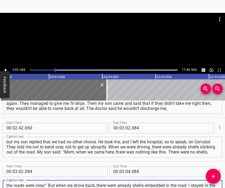
type textarea "the roads were clear.” But when we drove back, there were already shells embedd…"
click at [100, 36] on div at bounding box center [112, 26] width 225 height 27
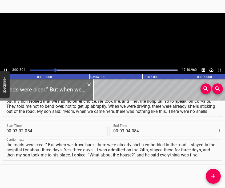
scroll to position [0, 9755]
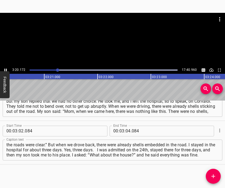
click at [124, 48] on div at bounding box center [112, 39] width 225 height 53
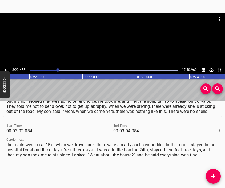
scroll to position [0, 10709]
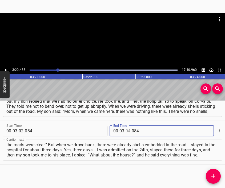
click at [126, 130] on input "number" at bounding box center [128, 131] width 5 height 11
type input "20"
type input "455"
click at [213, 171] on button "Add Cue" at bounding box center [213, 176] width 15 height 15
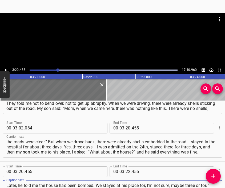
scroll to position [5, 0]
type textarea "Later, he told me the house had been bombed. We stayed at his place for, I’m no…"
click at [128, 26] on div at bounding box center [112, 39] width 225 height 53
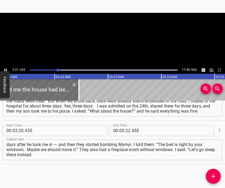
scroll to position [0, 10751]
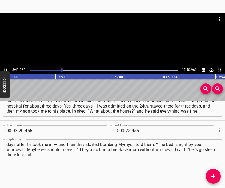
click at [119, 49] on div at bounding box center [112, 39] width 225 height 53
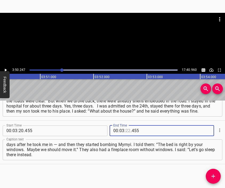
click at [126, 131] on input "number" at bounding box center [128, 130] width 5 height 11
type input "50"
type input "247"
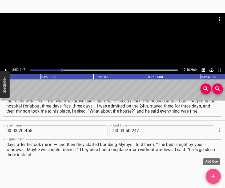
click at [213, 173] on icon "Add Cue" at bounding box center [213, 176] width 6 height 6
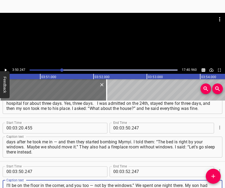
scroll to position [5, 0]
type textarea "I’ll be on the floor in the corner, and you too — not by the windows.” We spent…"
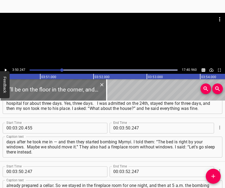
click at [114, 44] on div at bounding box center [112, 39] width 225 height 53
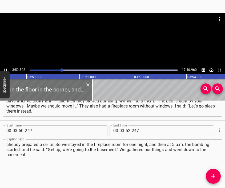
scroll to position [0, 12329]
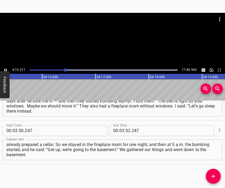
click at [115, 50] on div at bounding box center [112, 39] width 225 height 53
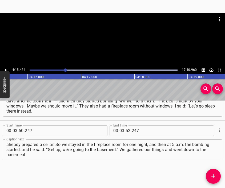
scroll to position [0, 13649]
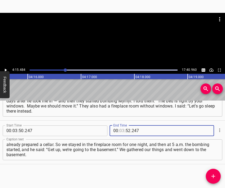
click at [120, 131] on input "number" at bounding box center [122, 130] width 5 height 11
type input "04"
type input "15"
type input "484"
drag, startPoint x: 214, startPoint y: 174, endPoint x: 212, endPoint y: 158, distance: 16.4
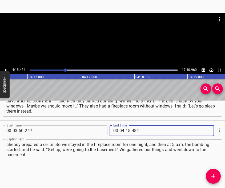
click at [213, 174] on icon "Add Cue" at bounding box center [213, 176] width 6 height 6
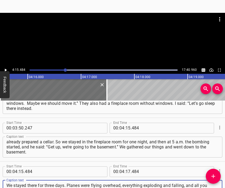
scroll to position [5, 0]
type textarea "We stayed there for three days. Planes were flying overhead, everything explodi…"
click at [129, 48] on div at bounding box center [112, 39] width 225 height 53
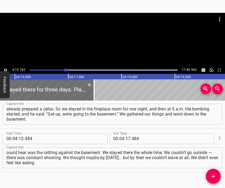
scroll to position [0, 13663]
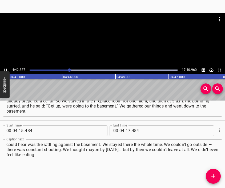
click at [116, 53] on div at bounding box center [112, 39] width 225 height 53
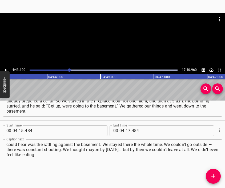
scroll to position [0, 15126]
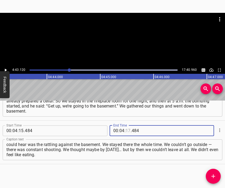
click at [126, 131] on input "number" at bounding box center [128, 130] width 5 height 11
type input "43"
type input "120"
click at [215, 175] on icon "Add Cue" at bounding box center [213, 176] width 6 height 6
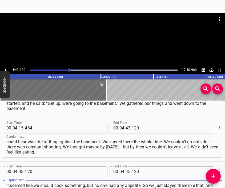
type textarea "It seemed like we should cook something, but no one had any appetite. So we jus…"
click at [111, 45] on div at bounding box center [112, 39] width 225 height 53
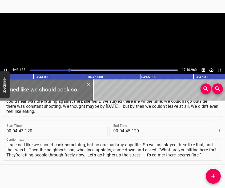
scroll to position [0, 15153]
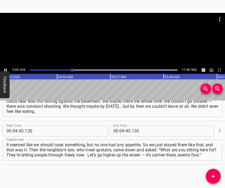
click at [121, 43] on div at bounding box center [112, 39] width 225 height 53
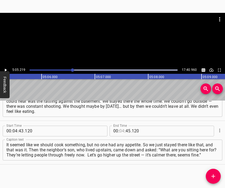
click at [120, 129] on input "number" at bounding box center [122, 131] width 5 height 11
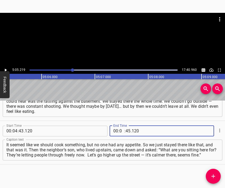
type input "05"
type input "219"
click at [212, 174] on icon "Add Cue" at bounding box center [213, 176] width 6 height 6
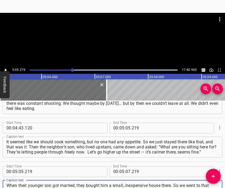
scroll to position [5, 0]
type textarea "When their younger son got married, they bought him a small, inexpensive house …"
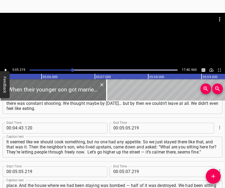
click at [109, 47] on div at bounding box center [112, 39] width 225 height 53
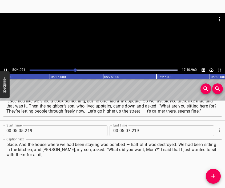
scroll to position [0, 17313]
click at [128, 48] on div at bounding box center [112, 39] width 225 height 53
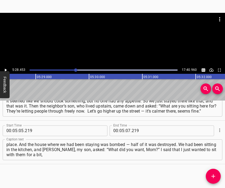
scroll to position [0, 17547]
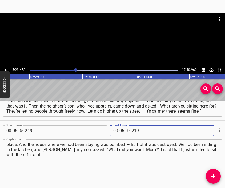
click at [127, 129] on input "number" at bounding box center [128, 130] width 5 height 11
type input "28"
type input "453"
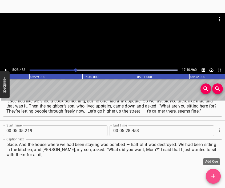
click at [212, 177] on icon "Add Cue" at bounding box center [213, 176] width 6 height 6
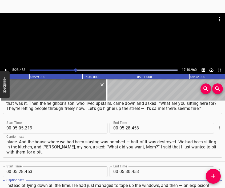
type textarea "instead of lying down all the time. He had just managed to tape up the windows,…"
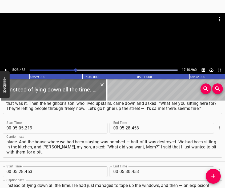
click at [98, 28] on div at bounding box center [112, 26] width 225 height 27
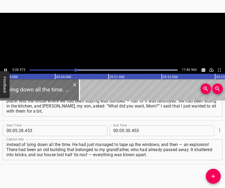
scroll to position [0, 17575]
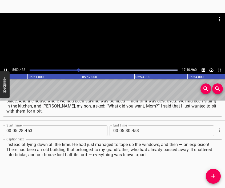
click at [122, 46] on div at bounding box center [112, 39] width 225 height 53
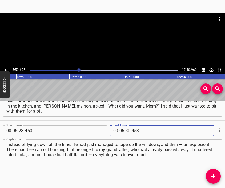
click at [127, 130] on input "number" at bounding box center [128, 130] width 5 height 11
type input "50"
type input "695"
click at [215, 175] on icon "Add Cue" at bounding box center [213, 176] width 6 height 6
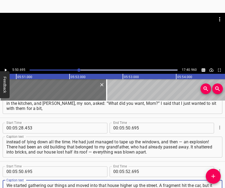
scroll to position [5, 0]
type textarea "We started gathering our things and moved into that house higher up the street.…"
click at [98, 38] on div at bounding box center [112, 26] width 225 height 27
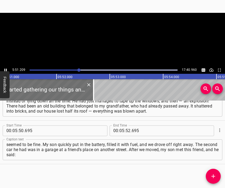
scroll to position [0, 18763]
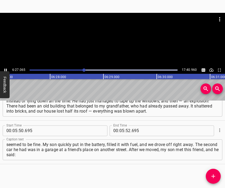
click at [121, 46] on div at bounding box center [112, 39] width 225 height 53
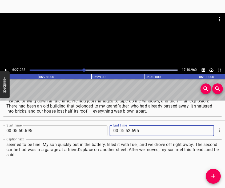
click at [120, 131] on input "number" at bounding box center [122, 130] width 5 height 11
type input "06"
type input "27"
type input "288"
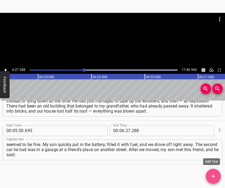
click at [213, 174] on icon "Add Cue" at bounding box center [213, 176] width 6 height 6
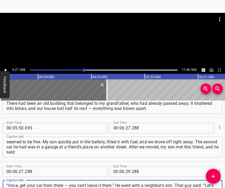
scroll to position [5, 0]
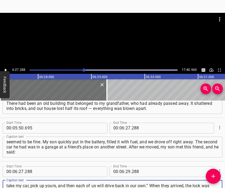
type textarea "“Vova, get your car from there — you can’t leave it there.” He went with a neig…"
click at [121, 46] on div at bounding box center [112, 39] width 225 height 53
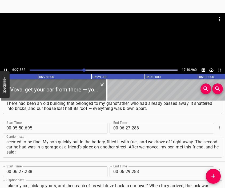
scroll to position [0, 20705]
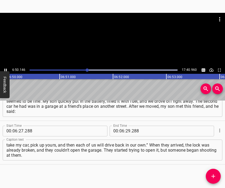
click at [114, 52] on div at bounding box center [112, 39] width 225 height 53
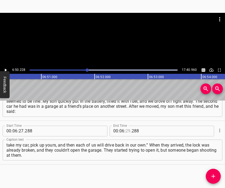
drag, startPoint x: 125, startPoint y: 129, endPoint x: 130, endPoint y: 123, distance: 7.9
click at [126, 128] on input "number" at bounding box center [128, 131] width 5 height 11
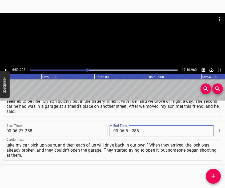
type input "50"
type input "228"
click at [211, 174] on icon "Add Cue" at bounding box center [213, 176] width 6 height 6
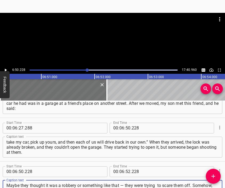
scroll to position [5, 0]
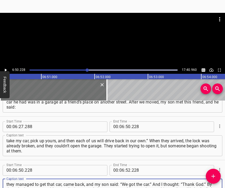
click at [110, 43] on div at bounding box center [112, 39] width 225 height 53
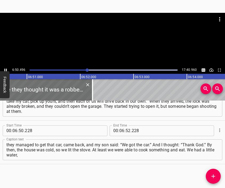
scroll to position [0, 21945]
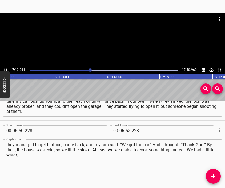
click at [118, 41] on div at bounding box center [112, 39] width 225 height 53
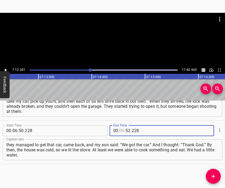
click at [120, 130] on input "number" at bounding box center [122, 130] width 5 height 11
click at [213, 177] on icon "Add Cue" at bounding box center [214, 176] width 4 height 4
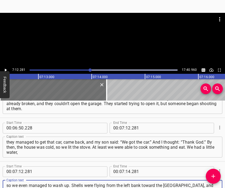
click at [134, 48] on div at bounding box center [112, 39] width 225 height 53
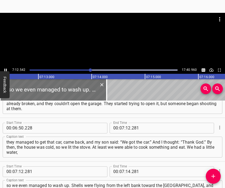
scroll to position [0, 23108]
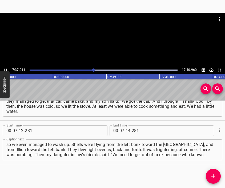
click at [119, 51] on div at bounding box center [112, 39] width 225 height 53
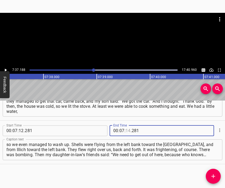
click at [126, 132] on input "number" at bounding box center [128, 130] width 5 height 11
click at [212, 173] on icon "Add Cue" at bounding box center [213, 176] width 6 height 6
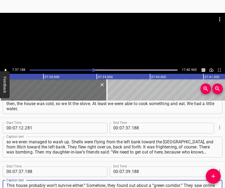
scroll to position [5, 0]
click at [125, 38] on div at bounding box center [112, 26] width 225 height 27
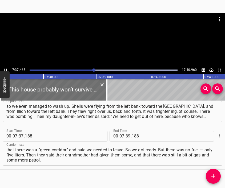
scroll to position [0, 24440]
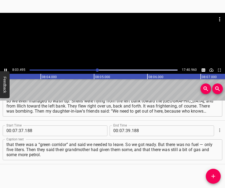
click at [132, 46] on div at bounding box center [112, 39] width 225 height 53
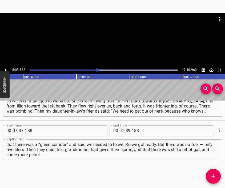
click at [121, 131] on input "number" at bounding box center [122, 130] width 5 height 11
click at [215, 175] on icon "Add Cue" at bounding box center [213, 176] width 6 height 6
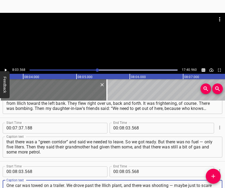
scroll to position [5, 0]
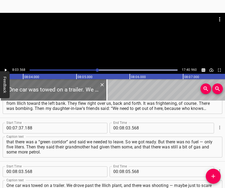
click at [111, 43] on div at bounding box center [112, 39] width 225 height 53
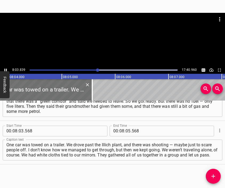
scroll to position [0, 25863]
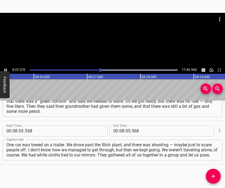
click at [116, 52] on div at bounding box center [112, 39] width 225 height 53
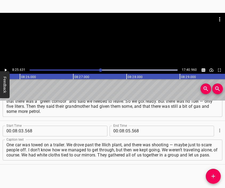
scroll to position [0, 27013]
click at [127, 134] on input "number" at bounding box center [128, 131] width 5 height 11
click at [211, 176] on icon "Add Cue" at bounding box center [213, 176] width 6 height 6
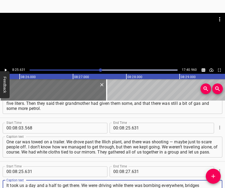
click at [120, 37] on div at bounding box center [112, 26] width 225 height 27
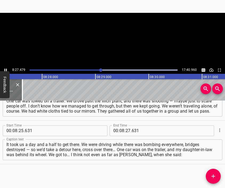
scroll to position [0, 27112]
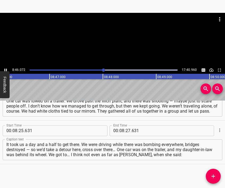
click at [112, 43] on div at bounding box center [112, 39] width 225 height 53
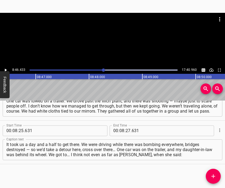
scroll to position [0, 28125]
click at [127, 131] on input "number" at bounding box center [128, 130] width 5 height 11
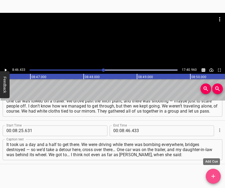
click at [213, 172] on button "Add Cue" at bounding box center [213, 176] width 15 height 15
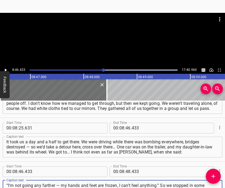
scroll to position [5, 0]
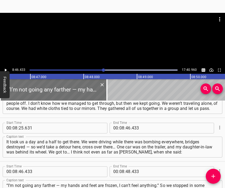
click at [119, 36] on div at bounding box center [112, 26] width 225 height 27
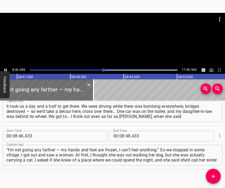
scroll to position [0, 28138]
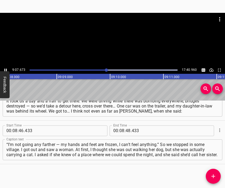
click at [125, 50] on div at bounding box center [112, 39] width 225 height 53
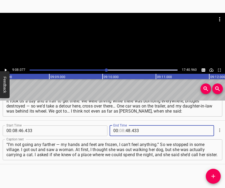
click at [120, 131] on input "number" at bounding box center [122, 130] width 5 height 11
click at [213, 173] on icon "Add Cue" at bounding box center [213, 176] width 6 height 6
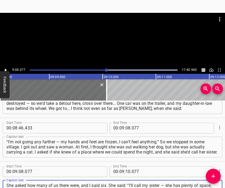
scroll to position [5, 0]
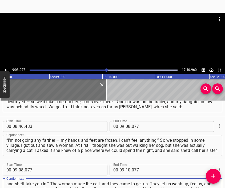
click at [113, 40] on div at bounding box center [112, 39] width 225 height 53
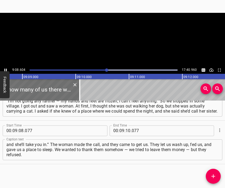
scroll to position [0, 29309]
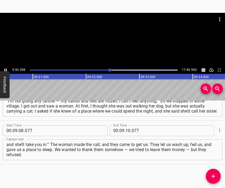
click at [119, 47] on div at bounding box center [112, 39] width 225 height 53
click at [126, 127] on input "number" at bounding box center [128, 130] width 5 height 11
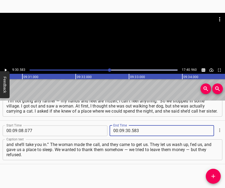
click at [215, 174] on icon "Add Cue" at bounding box center [213, 176] width 6 height 6
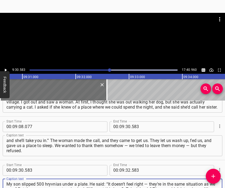
click at [102, 36] on div at bounding box center [112, 26] width 225 height 27
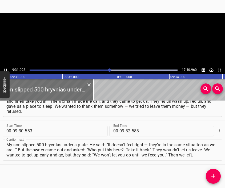
scroll to position [0, 30511]
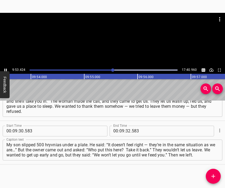
click at [124, 43] on div at bounding box center [112, 39] width 225 height 53
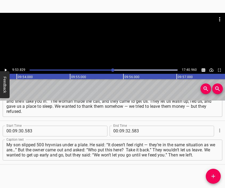
scroll to position [0, 31725]
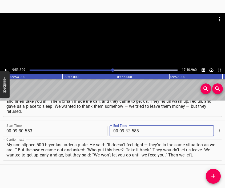
click at [126, 132] on input "number" at bounding box center [128, 131] width 5 height 11
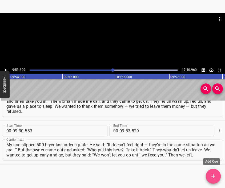
click at [212, 171] on button "Add Cue" at bounding box center [213, 176] width 15 height 15
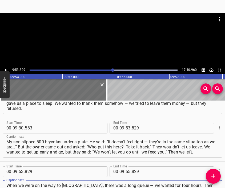
scroll to position [5, 0]
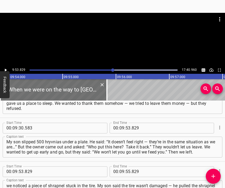
click at [108, 32] on div at bounding box center [112, 26] width 225 height 27
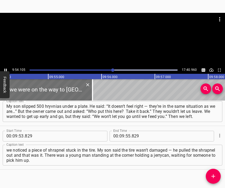
scroll to position [0, 31740]
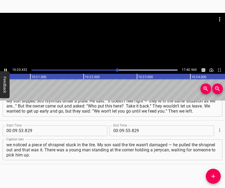
click at [108, 45] on div at bounding box center [112, 39] width 225 height 53
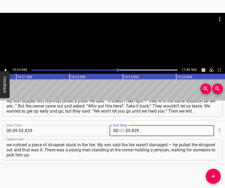
click at [120, 132] on input "number" at bounding box center [122, 130] width 5 height 11
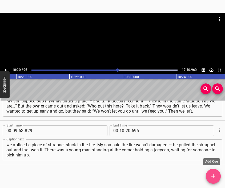
click at [215, 174] on icon "Add Cue" at bounding box center [213, 176] width 6 height 6
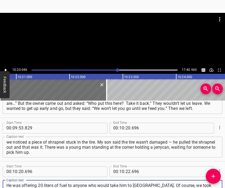
scroll to position [5, 0]
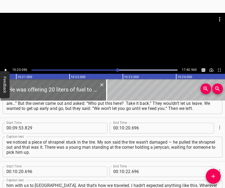
click at [141, 52] on div at bounding box center [112, 39] width 225 height 53
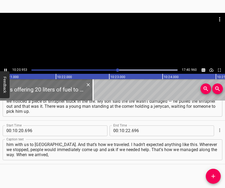
scroll to position [0, 33189]
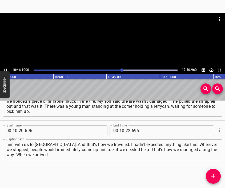
click at [115, 43] on div at bounding box center [112, 39] width 225 height 53
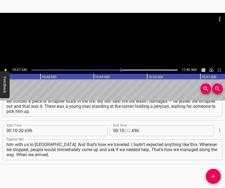
click at [126, 131] on input "number" at bounding box center [128, 130] width 5 height 11
click at [212, 177] on icon "Add Cue" at bounding box center [213, 176] width 6 height 6
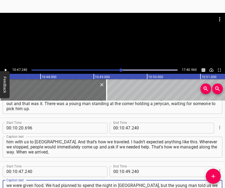
scroll to position [5, 0]
drag, startPoint x: 127, startPoint y: 32, endPoint x: 126, endPoint y: 35, distance: 3.2
click at [126, 35] on div at bounding box center [112, 26] width 225 height 27
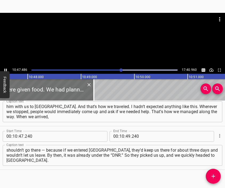
scroll to position [0, 34592]
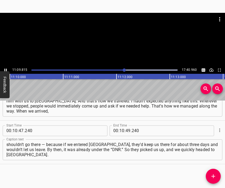
click at [127, 44] on div at bounding box center [112, 39] width 225 height 53
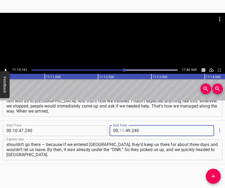
click at [120, 132] on input "number" at bounding box center [122, 130] width 5 height 11
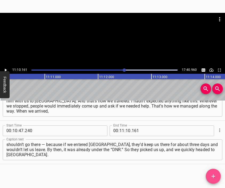
click at [212, 177] on icon "Add Cue" at bounding box center [213, 176] width 6 height 6
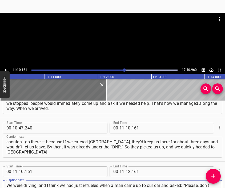
scroll to position [5, 0]
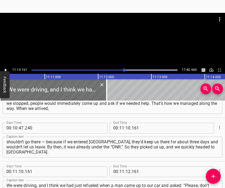
click at [103, 34] on div at bounding box center [112, 26] width 225 height 27
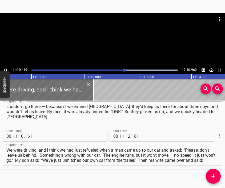
scroll to position [0, 35817]
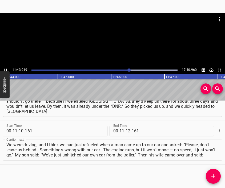
click at [115, 45] on div at bounding box center [112, 39] width 225 height 53
click at [127, 130] on input "number" at bounding box center [128, 131] width 5 height 11
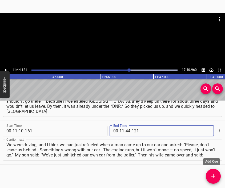
click at [214, 176] on icon "Add Cue" at bounding box center [214, 176] width 4 height 4
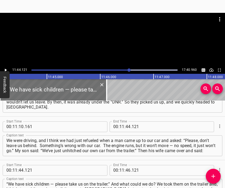
click at [114, 41] on div at bounding box center [112, 39] width 225 height 53
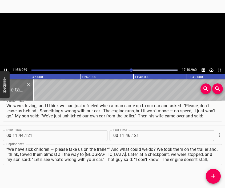
scroll to position [1244, 0]
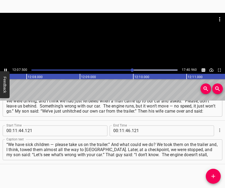
click at [126, 44] on div at bounding box center [112, 39] width 225 height 53
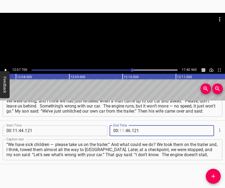
click at [120, 131] on input "number" at bounding box center [122, 130] width 5 height 11
click at [212, 176] on icon "Add Cue" at bounding box center [213, 176] width 6 height 6
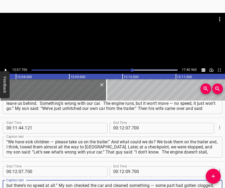
scroll to position [5, 0]
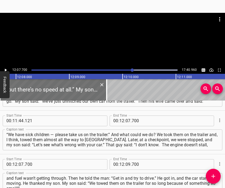
click at [117, 34] on div at bounding box center [112, 26] width 225 height 27
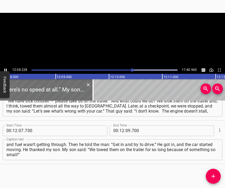
scroll to position [0, 38905]
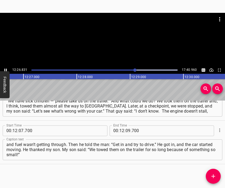
click at [134, 51] on div at bounding box center [112, 39] width 225 height 53
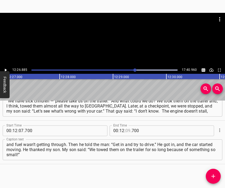
click at [126, 131] on input "number" at bounding box center [128, 130] width 5 height 11
click at [212, 173] on icon "Add Cue" at bounding box center [213, 176] width 6 height 6
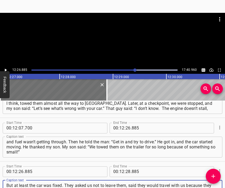
scroll to position [5, 0]
click at [131, 44] on div at bounding box center [112, 39] width 225 height 53
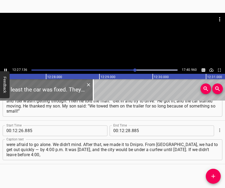
scroll to position [0, 39930]
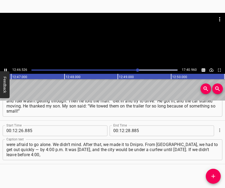
click at [115, 49] on div at bounding box center [112, 39] width 225 height 53
click at [126, 131] on input "number" at bounding box center [128, 130] width 5 height 11
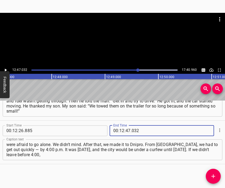
drag, startPoint x: 213, startPoint y: 177, endPoint x: 190, endPoint y: 125, distance: 56.7
click at [213, 177] on icon "Add Cue" at bounding box center [213, 176] width 6 height 6
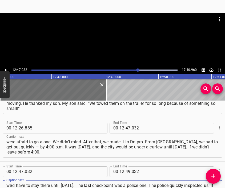
click at [93, 41] on div at bounding box center [112, 39] width 225 height 53
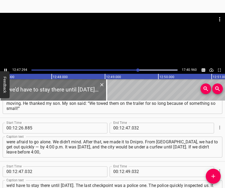
scroll to position [0, 40992]
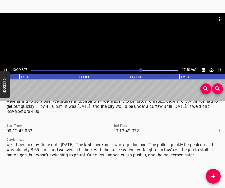
click at [128, 51] on div at bounding box center [112, 39] width 225 height 53
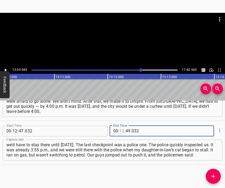
click at [120, 131] on input "number" at bounding box center [122, 131] width 5 height 11
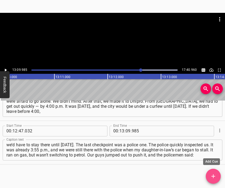
click at [213, 176] on icon "Add Cue" at bounding box center [214, 176] width 4 height 4
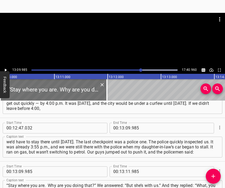
drag, startPoint x: 106, startPoint y: 32, endPoint x: 106, endPoint y: 39, distance: 7.5
click at [106, 36] on div at bounding box center [112, 26] width 225 height 27
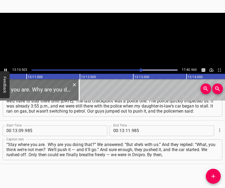
scroll to position [0, 42247]
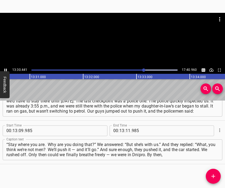
click at [106, 38] on div at bounding box center [112, 26] width 225 height 27
click at [126, 130] on input "number" at bounding box center [128, 130] width 5 height 11
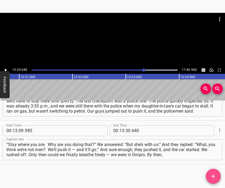
click at [215, 173] on button "Add Cue" at bounding box center [213, 176] width 15 height 15
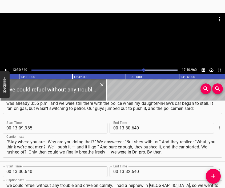
click at [114, 35] on div at bounding box center [112, 26] width 225 height 27
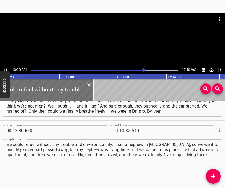
scroll to position [0, 43335]
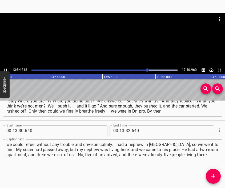
click at [125, 48] on div at bounding box center [112, 39] width 225 height 53
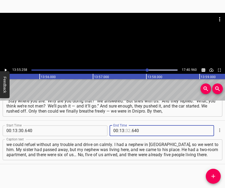
click at [126, 130] on input "number" at bounding box center [128, 130] width 5 height 11
click at [213, 175] on icon "Add Cue" at bounding box center [214, 176] width 4 height 4
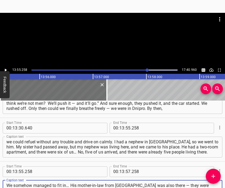
drag, startPoint x: 114, startPoint y: 36, endPoint x: 114, endPoint y: 39, distance: 3.3
click at [114, 39] on div at bounding box center [112, 26] width 225 height 27
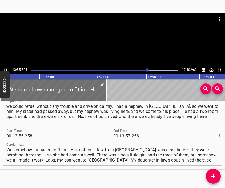
scroll to position [0, 44638]
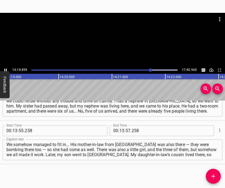
click at [124, 42] on div at bounding box center [112, 39] width 225 height 53
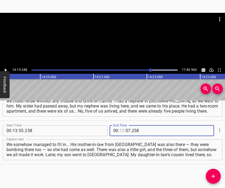
click at [121, 128] on input "number" at bounding box center [122, 130] width 5 height 11
click at [212, 171] on button "Add Cue" at bounding box center [213, 176] width 15 height 15
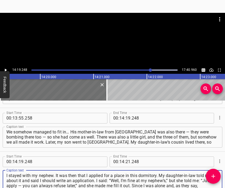
click at [103, 45] on div at bounding box center [112, 39] width 225 height 53
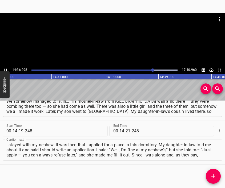
scroll to position [0, 46816]
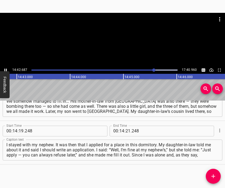
click at [116, 47] on div at bounding box center [112, 39] width 225 height 53
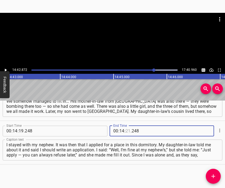
click at [126, 132] on input "number" at bounding box center [128, 131] width 5 height 11
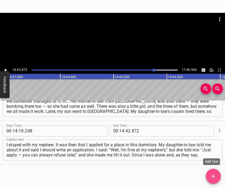
click at [210, 173] on icon "Add Cue" at bounding box center [213, 176] width 6 height 6
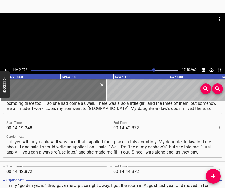
scroll to position [5, 0]
click at [108, 41] on div at bounding box center [112, 39] width 225 height 53
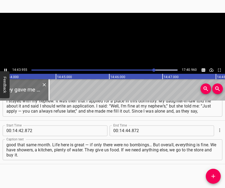
scroll to position [0, 47225]
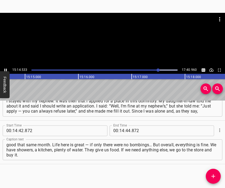
click at [121, 45] on div at bounding box center [112, 39] width 225 height 53
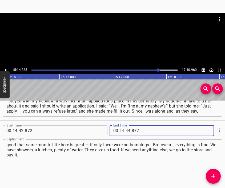
click at [120, 131] on input "number" at bounding box center [122, 130] width 5 height 11
click at [213, 174] on icon "Add Cue" at bounding box center [213, 176] width 6 height 6
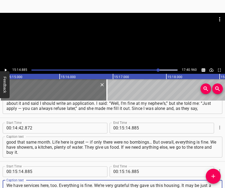
click at [111, 37] on div at bounding box center [112, 26] width 225 height 27
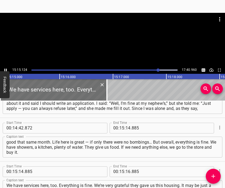
scroll to position [0, 48890]
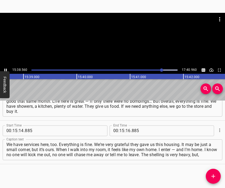
click at [117, 42] on div at bounding box center [112, 39] width 225 height 53
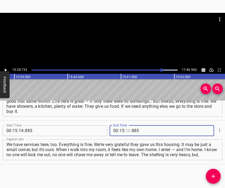
click at [126, 130] on input "number" at bounding box center [128, 130] width 5 height 11
click at [209, 175] on span "Add Cue" at bounding box center [213, 176] width 15 height 6
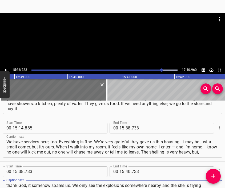
scroll to position [5, 0]
click at [122, 44] on div at bounding box center [112, 39] width 225 height 53
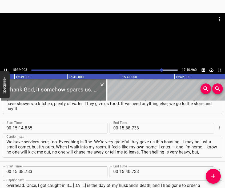
scroll to position [0, 50166]
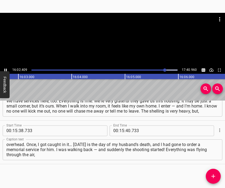
click at [119, 44] on div at bounding box center [112, 39] width 225 height 53
click at [121, 128] on input "number" at bounding box center [122, 130] width 5 height 11
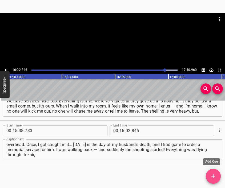
click at [214, 176] on icon "Add Cue" at bounding box center [213, 176] width 6 height 6
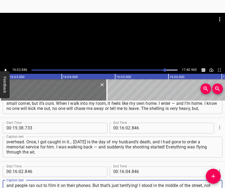
click at [109, 36] on div at bounding box center [112, 26] width 225 height 27
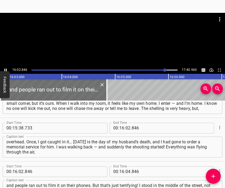
scroll to position [0, 51453]
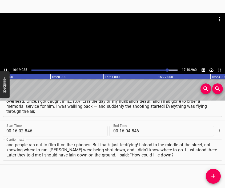
click at [116, 41] on div at bounding box center [112, 39] width 225 height 53
click at [126, 130] on input "number" at bounding box center [128, 131] width 5 height 11
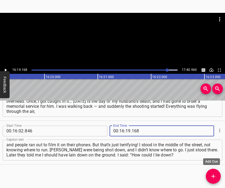
drag, startPoint x: 213, startPoint y: 176, endPoint x: 209, endPoint y: 168, distance: 9.1
click at [213, 175] on icon "Add Cue" at bounding box center [214, 176] width 4 height 4
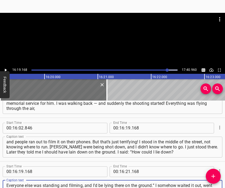
click at [112, 42] on div at bounding box center [112, 39] width 225 height 53
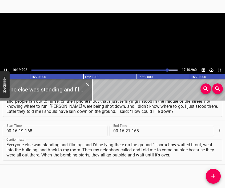
scroll to position [1766, 0]
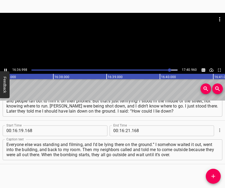
click at [118, 41] on div at bounding box center [112, 39] width 225 height 53
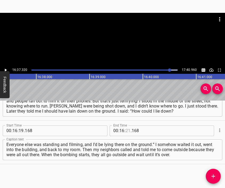
click at [126, 130] on input "number" at bounding box center [128, 130] width 5 height 11
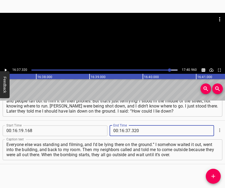
click at [211, 175] on icon "Add Cue" at bounding box center [213, 176] width 6 height 6
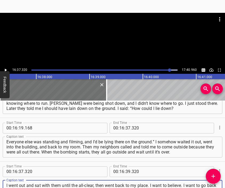
click at [112, 26] on div at bounding box center [112, 26] width 225 height 27
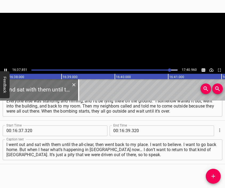
scroll to position [0, 53310]
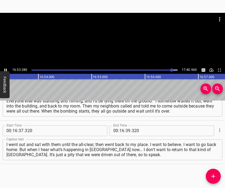
click at [121, 44] on div at bounding box center [112, 39] width 225 height 53
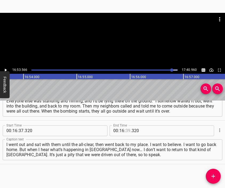
click at [127, 131] on input "number" at bounding box center [128, 130] width 5 height 11
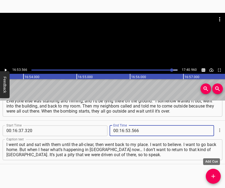
click at [214, 175] on icon "Add Cue" at bounding box center [213, 176] width 6 height 6
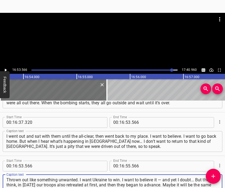
click at [108, 38] on div at bounding box center [112, 26] width 225 height 27
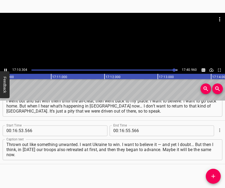
scroll to position [0, 55044]
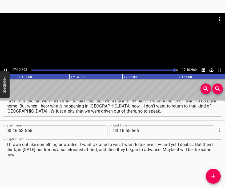
click at [123, 50] on div at bounding box center [112, 39] width 225 height 53
drag, startPoint x: 119, startPoint y: 130, endPoint x: 124, endPoint y: 129, distance: 5.5
click at [124, 129] on div "00 : : 55 . 566" at bounding box center [147, 130] width 75 height 11
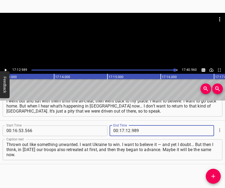
click at [216, 174] on icon "Add Cue" at bounding box center [213, 176] width 6 height 6
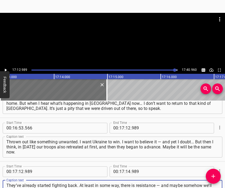
click at [135, 42] on div at bounding box center [112, 39] width 225 height 53
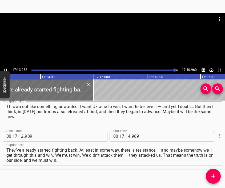
scroll to position [1897, 0]
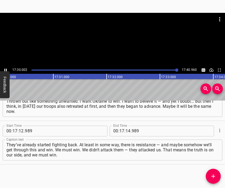
click at [115, 50] on div at bounding box center [112, 39] width 225 height 53
click at [126, 132] on input "number" at bounding box center [128, 131] width 5 height 11
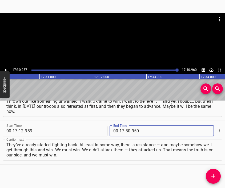
click at [106, 158] on div "They’ve already started fighting back. At least in some way, there is resistanc…" at bounding box center [113, 149] width 220 height 21
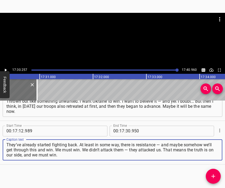
click at [119, 27] on div at bounding box center [112, 26] width 225 height 27
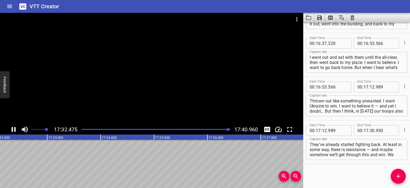
scroll to position [1819, 0]
click at [225, 17] on icon "Save captions to file" at bounding box center [320, 17] width 6 height 6
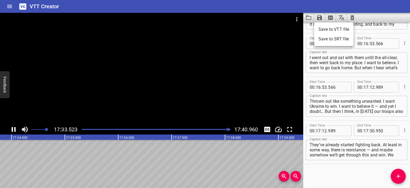
click at [225, 26] on li "Save to VTT file" at bounding box center [333, 30] width 39 height 10
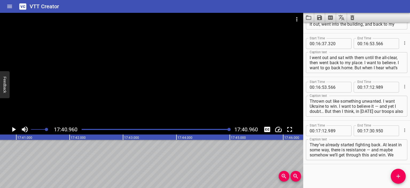
scroll to position [0, 56682]
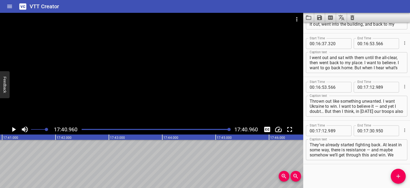
click at [225, 18] on icon "Video Options" at bounding box center [297, 19] width 6 height 6
click at [225, 18] on li "Select New Video File..." at bounding box center [317, 20] width 53 height 10
